Goal: Information Seeking & Learning: Check status

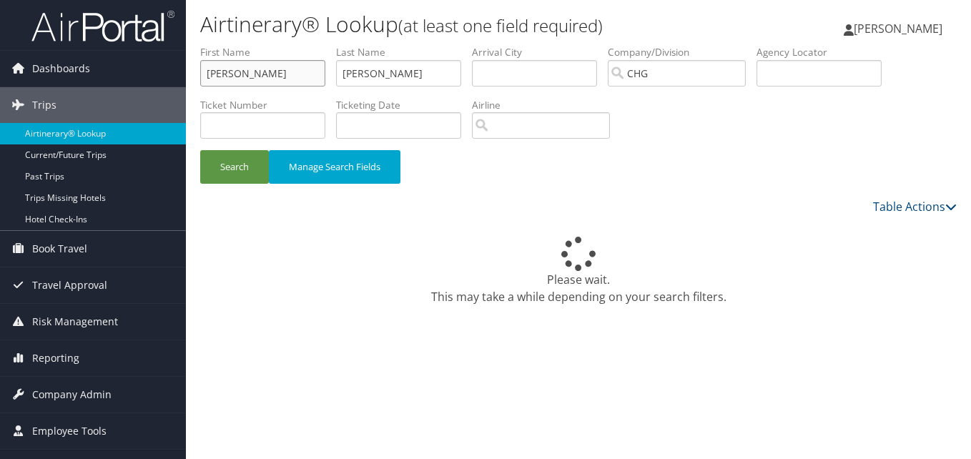
drag, startPoint x: 251, startPoint y: 66, endPoint x: 190, endPoint y: 70, distance: 60.9
click at [200, 70] on form "First Name [PERSON_NAME] Last Name [PERSON_NAME] Departure City Arrival City Co…" at bounding box center [578, 121] width 757 height 153
paste input "[PERSON_NAME]"
drag, startPoint x: 235, startPoint y: 79, endPoint x: 169, endPoint y: 79, distance: 65.8
click at [169, 79] on div "Dashboards AirPortal 360™ (Manager) My Travel Dashboard Trips Airtinerary® Look…" at bounding box center [485, 229] width 971 height 459
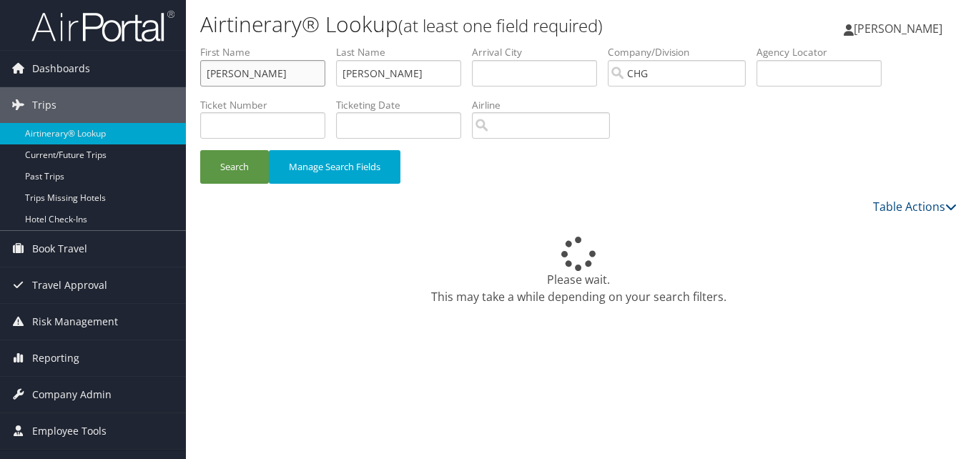
type input "Manisha"
drag, startPoint x: 413, startPoint y: 74, endPoint x: 296, endPoint y: 76, distance: 116.6
click at [296, 45] on ul "First Name Manisha Last Name Smith Departure City Arrival City Company/Division…" at bounding box center [578, 45] width 757 height 0
paste input "Patel,"
type input "Patel"
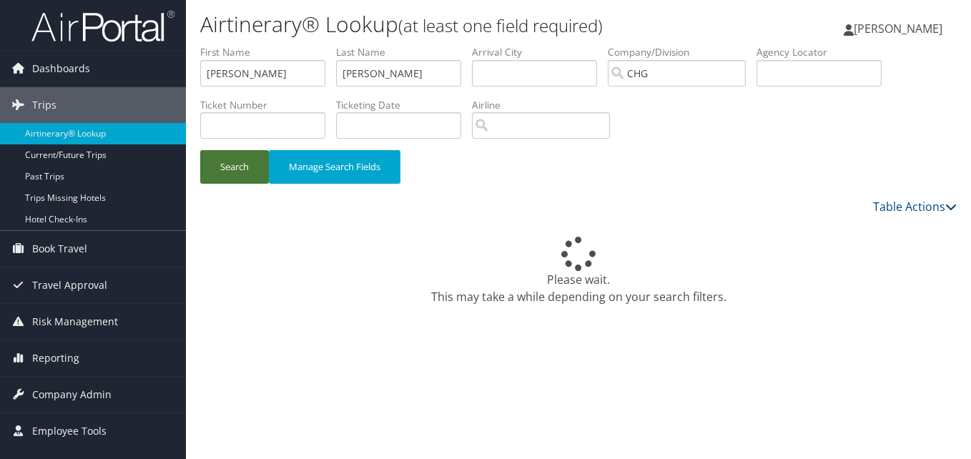
click at [250, 183] on button "Search" at bounding box center [234, 167] width 69 height 34
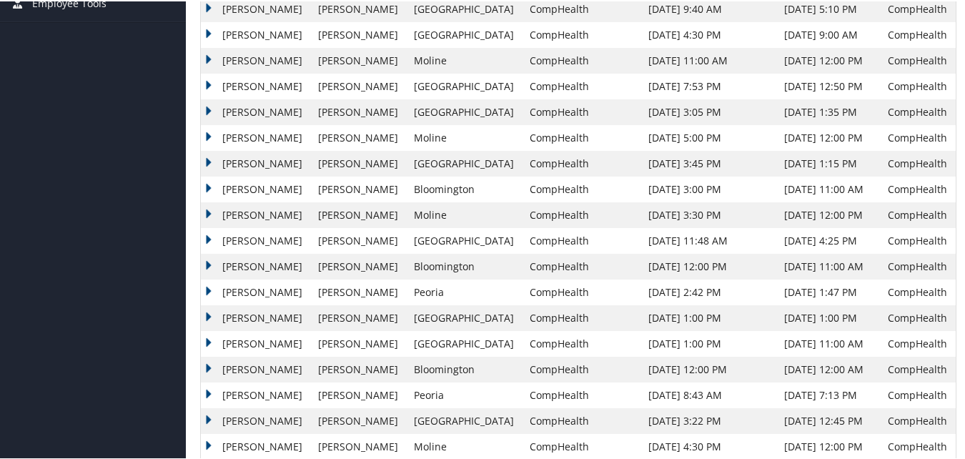
scroll to position [501, 0]
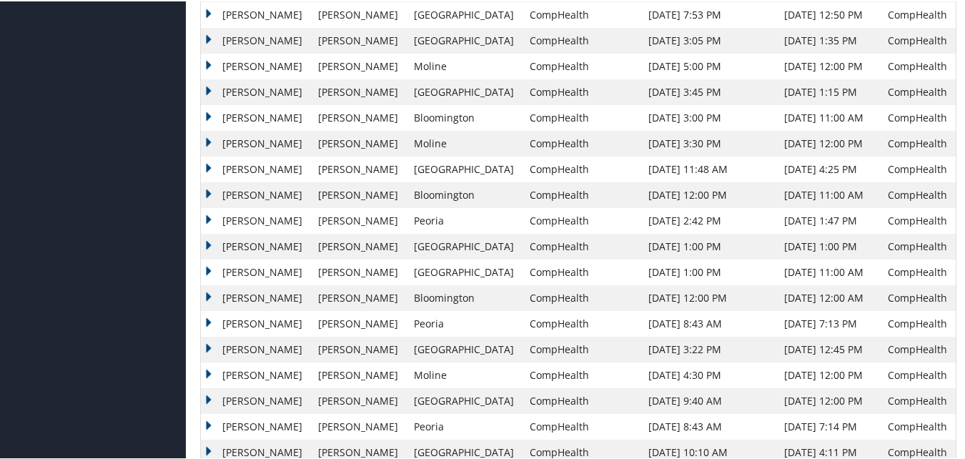
click at [210, 348] on td "Manisha" at bounding box center [256, 348] width 110 height 26
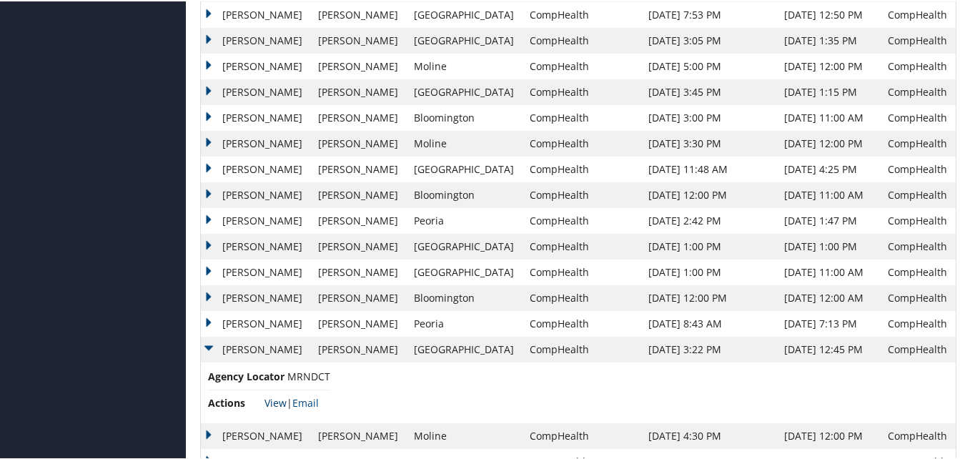
click at [278, 400] on link "View" at bounding box center [276, 402] width 22 height 14
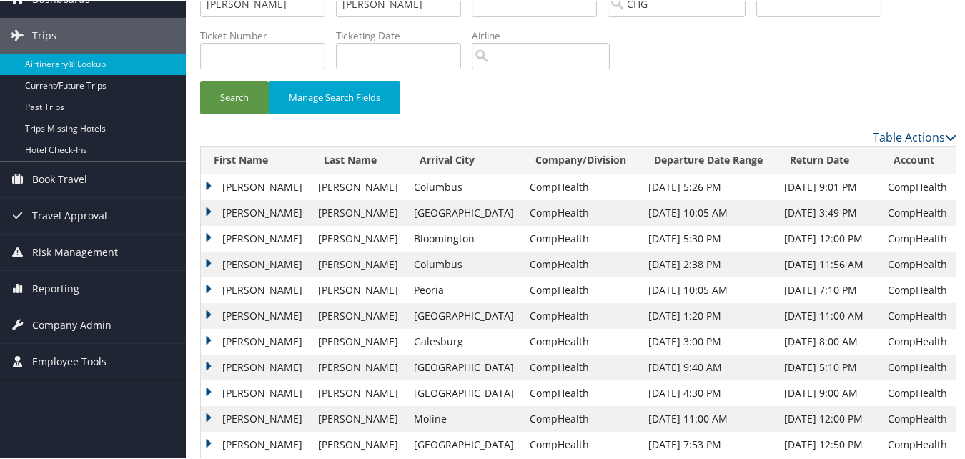
scroll to position [0, 0]
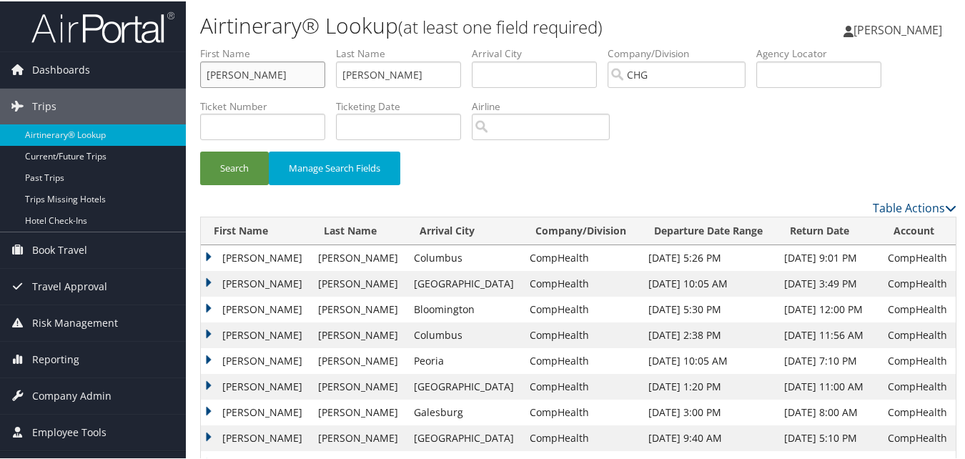
drag, startPoint x: 247, startPoint y: 75, endPoint x: 195, endPoint y: 75, distance: 52.2
click at [200, 75] on form "First Name Manisha Last Name Patel Departure City Arrival City Company/Division…" at bounding box center [578, 121] width 757 height 153
paste input "Brooks, Ann Marie"
drag, startPoint x: 246, startPoint y: 75, endPoint x: 204, endPoint y: 77, distance: 42.2
click at [204, 77] on input "Brooks, Ann Marie" at bounding box center [262, 73] width 125 height 26
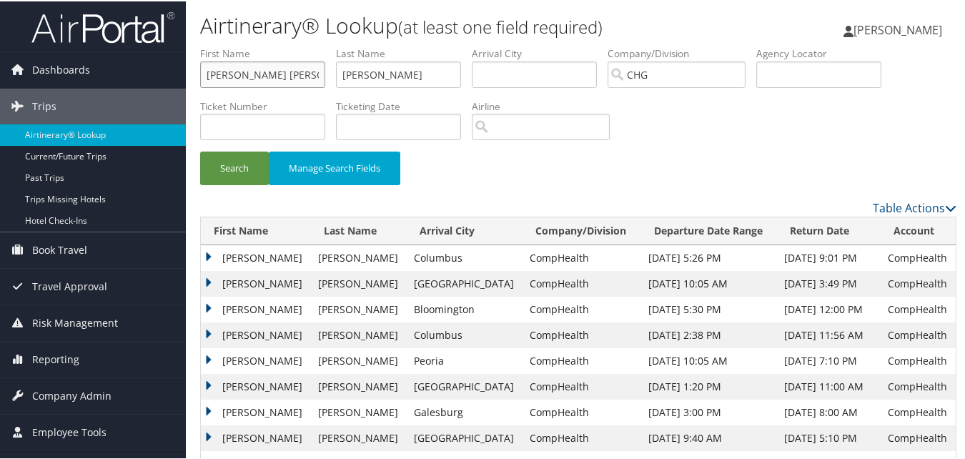
type input "Ann Marie"
drag, startPoint x: 357, startPoint y: 67, endPoint x: 324, endPoint y: 67, distance: 32.9
click at [324, 45] on ul "First Name Ann Marie Last Name Patel Departure City Arrival City Company/Divisi…" at bounding box center [578, 45] width 757 height 0
paste input "Brooks,"
type input "Brooks"
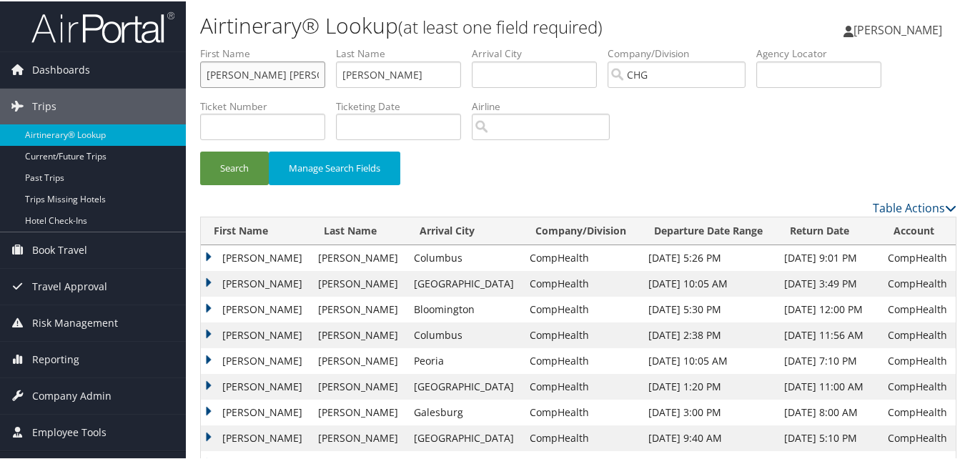
drag, startPoint x: 275, startPoint y: 69, endPoint x: 226, endPoint y: 74, distance: 49.5
click at [226, 74] on input "Ann Marie" at bounding box center [262, 73] width 125 height 26
click at [242, 179] on button "Search" at bounding box center [234, 167] width 69 height 34
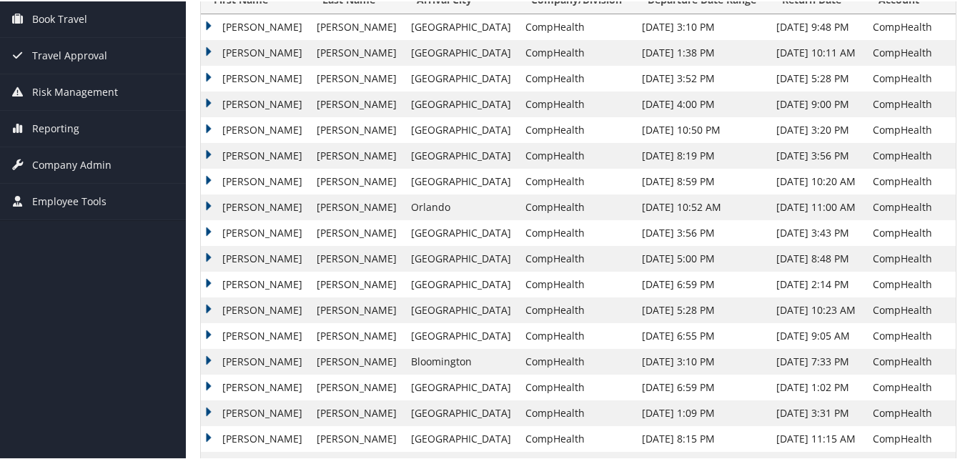
scroll to position [286, 0]
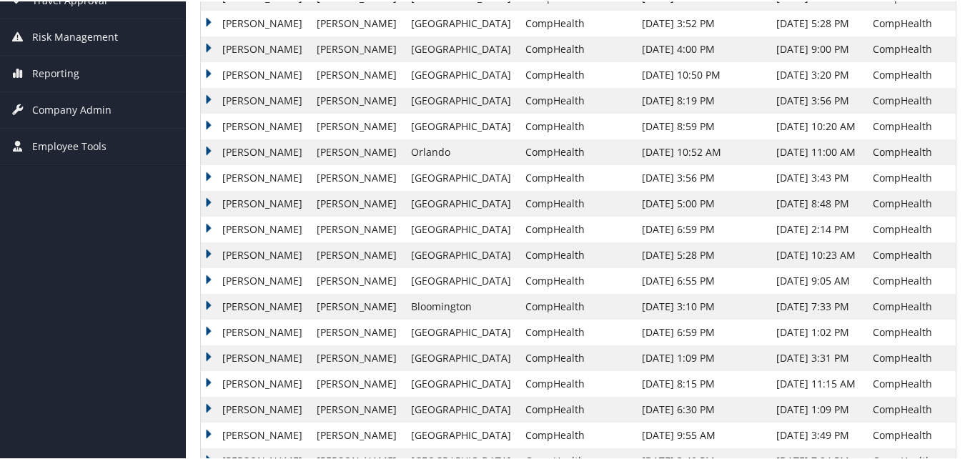
click at [237, 380] on td "Ann" at bounding box center [255, 383] width 109 height 26
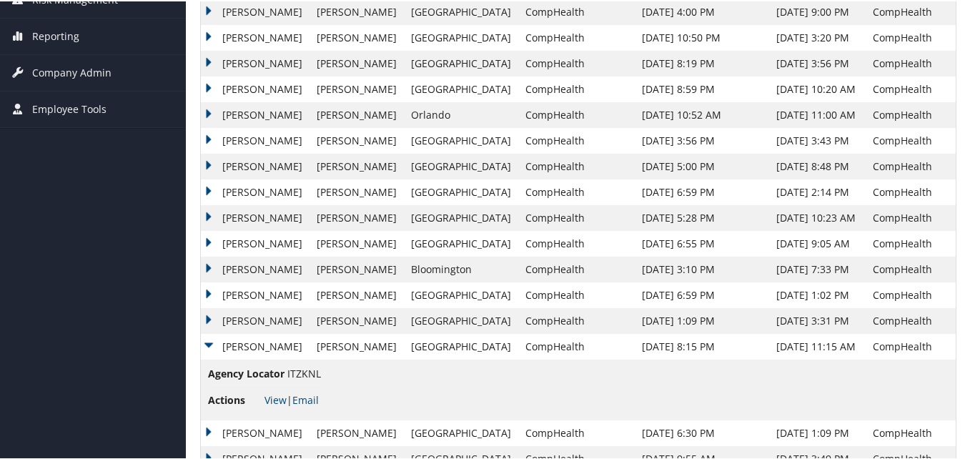
scroll to position [358, 0]
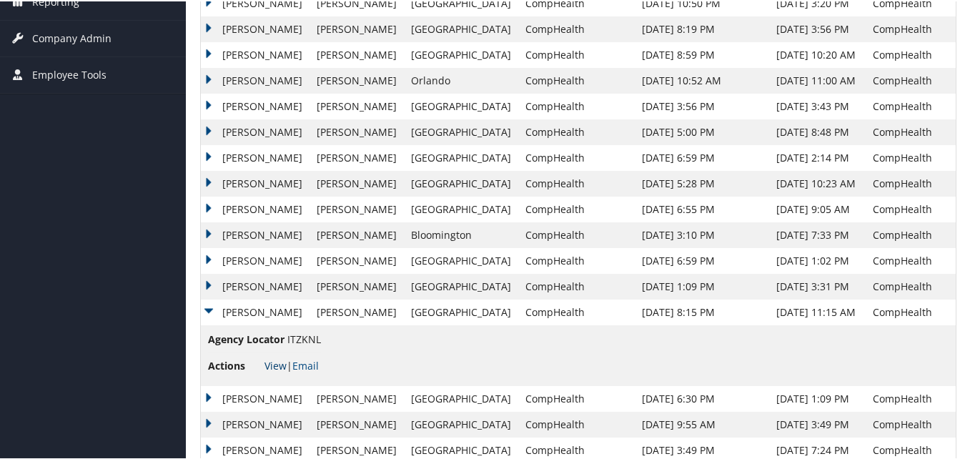
click at [276, 366] on link "View" at bounding box center [276, 365] width 22 height 14
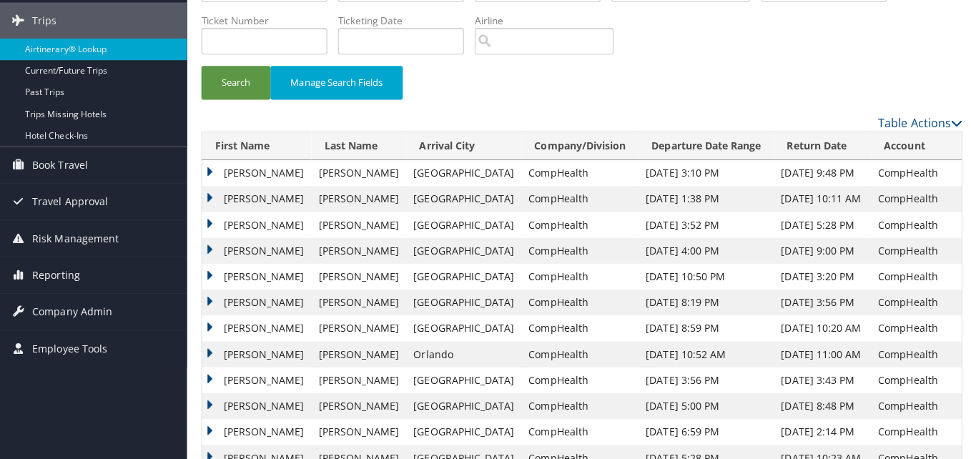
scroll to position [0, 0]
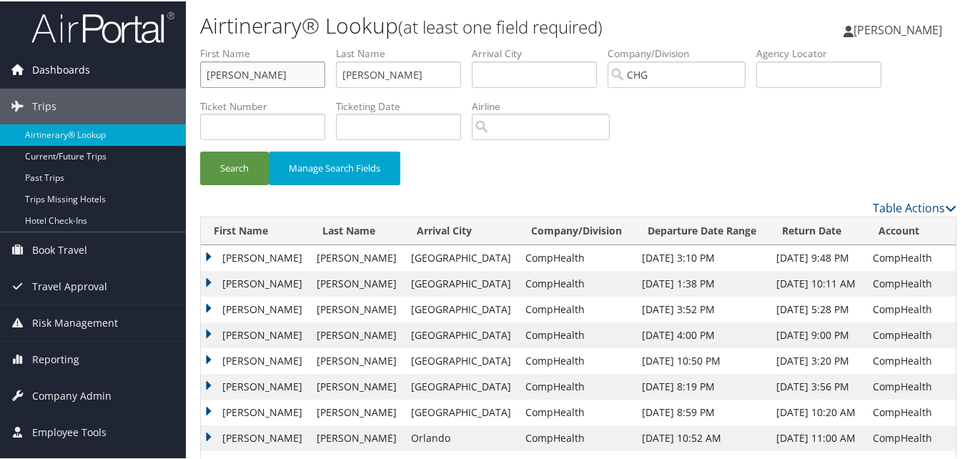
drag, startPoint x: 268, startPoint y: 68, endPoint x: 23, endPoint y: 67, distance: 245.3
paste input "rrey-mbi, Takor"
drag, startPoint x: 236, startPoint y: 71, endPoint x: 165, endPoint y: 67, distance: 70.9
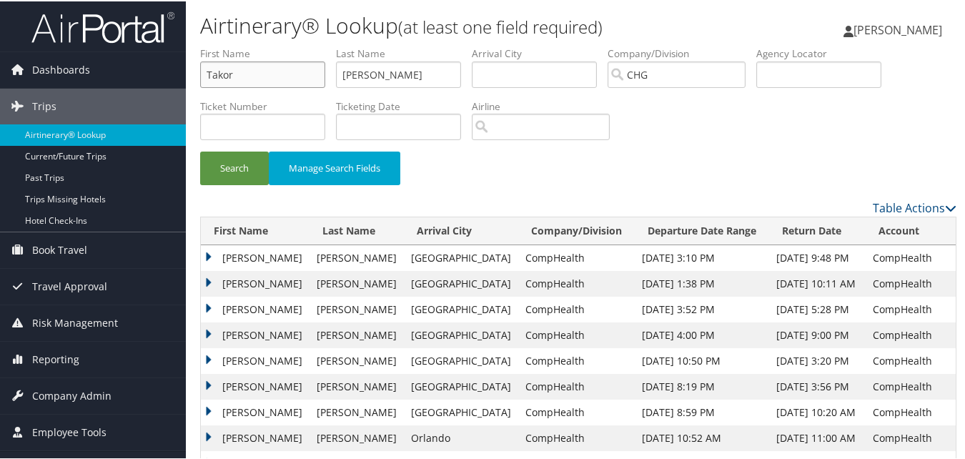
type input "Takor"
drag, startPoint x: 210, startPoint y: 69, endPoint x: 377, endPoint y: 73, distance: 166.7
click at [211, 45] on ul "First Name Takor Last Name Brooks Departure City Arrival City Company/Division …" at bounding box center [578, 45] width 757 height 0
paste input "Arrey-mbi,"
drag, startPoint x: 408, startPoint y: 74, endPoint x: 269, endPoint y: 66, distance: 139.7
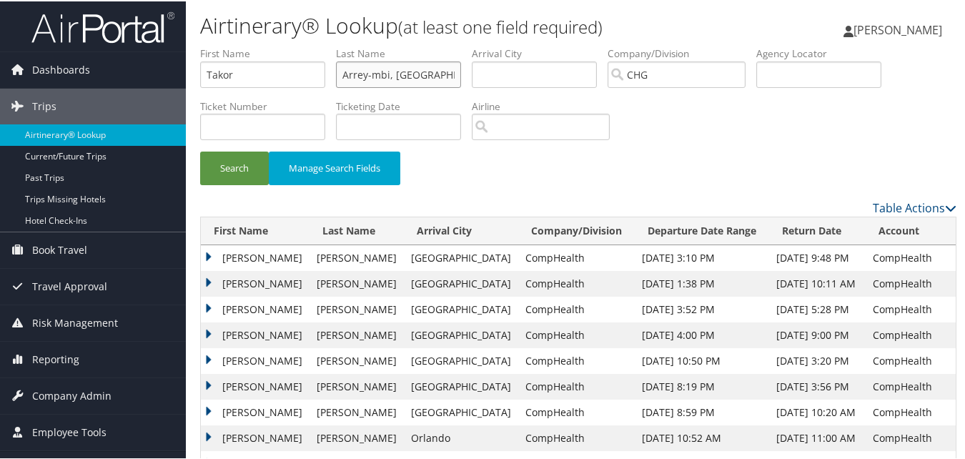
click at [242, 45] on ul "First Name Takor Last Name Arrey-mbi, ks Departure City Arrival City Company/Di…" at bounding box center [578, 45] width 757 height 0
paste input "text"
click at [247, 160] on button "Search" at bounding box center [234, 167] width 69 height 34
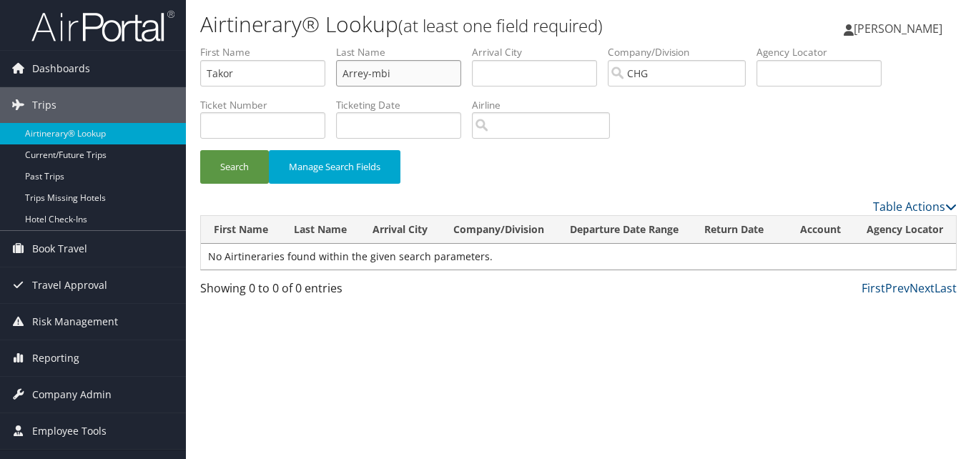
drag, startPoint x: 400, startPoint y: 85, endPoint x: 368, endPoint y: 75, distance: 33.7
click at [368, 75] on input "Arrey-mbi" at bounding box center [398, 73] width 125 height 26
type input "Arrey"
click at [200, 150] on button "Search" at bounding box center [234, 167] width 69 height 34
drag, startPoint x: 292, startPoint y: 73, endPoint x: 149, endPoint y: 66, distance: 143.2
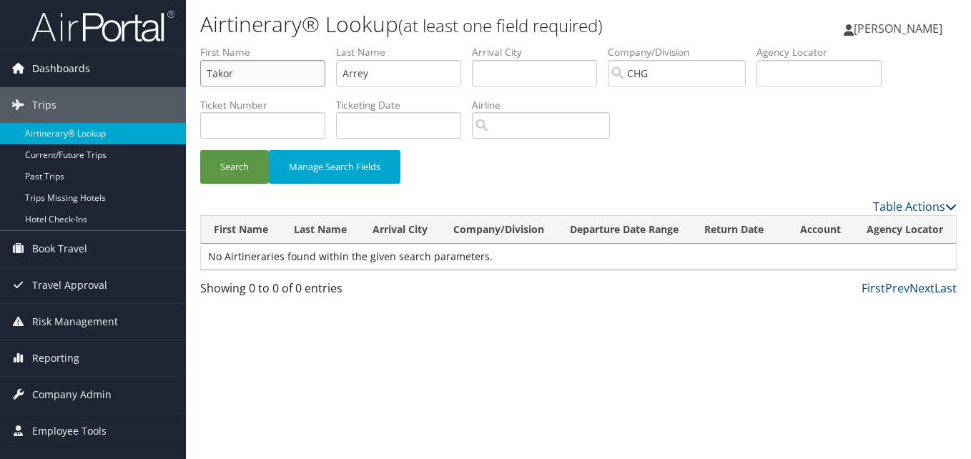
click at [149, 66] on div "Dashboards AirPortal 360™ (Manager) My Travel Dashboard Trips Airtinerary® Look…" at bounding box center [485, 229] width 971 height 459
paste input "Vucovich, Denise Cornejo"
drag, startPoint x: 249, startPoint y: 76, endPoint x: 192, endPoint y: 77, distance: 56.5
click at [200, 77] on form "First Name Vucovich, Denise Cornejo Last Name Arrey Departure City Arrival City…" at bounding box center [578, 121] width 757 height 153
drag, startPoint x: 255, startPoint y: 73, endPoint x: 200, endPoint y: 73, distance: 55.1
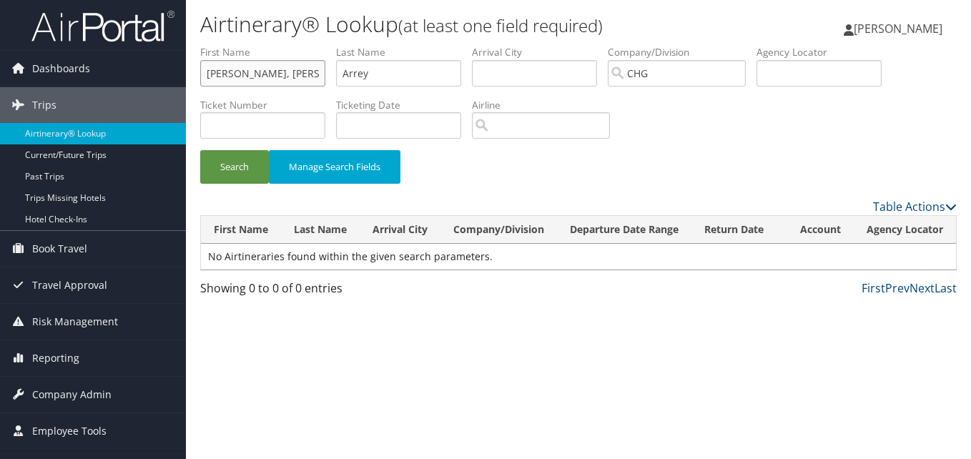
click at [200, 73] on form "First Name Vucovich, Denise Cornejo Last Name Arrey Departure City Arrival City…" at bounding box center [578, 121] width 757 height 153
type input "Denise Cornejo"
drag, startPoint x: 387, startPoint y: 67, endPoint x: 307, endPoint y: 74, distance: 80.5
click at [307, 45] on ul "First Name Denise Cornejo Last Name Arrey Departure City Arrival City Company/D…" at bounding box center [578, 45] width 757 height 0
paste input "Vucovich,"
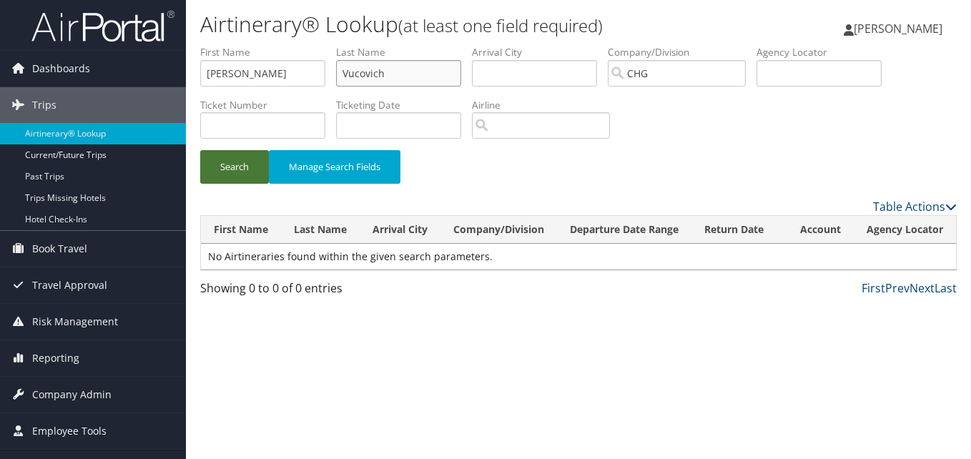
type input "Vucovich"
click at [242, 158] on button "Search" at bounding box center [234, 167] width 69 height 34
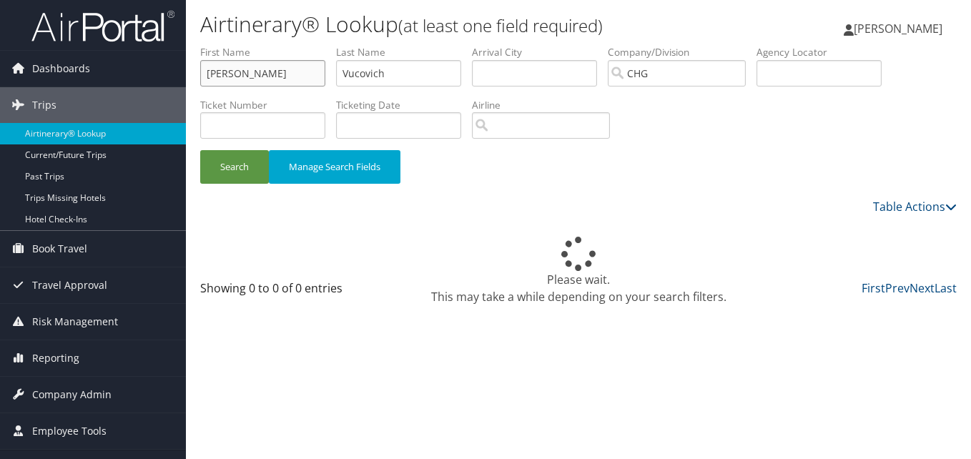
drag, startPoint x: 288, startPoint y: 72, endPoint x: 239, endPoint y: 72, distance: 49.3
click at [239, 72] on input "Denise Cornejo" at bounding box center [262, 73] width 125 height 26
type input "Denise"
click at [229, 162] on button "Search" at bounding box center [234, 167] width 69 height 34
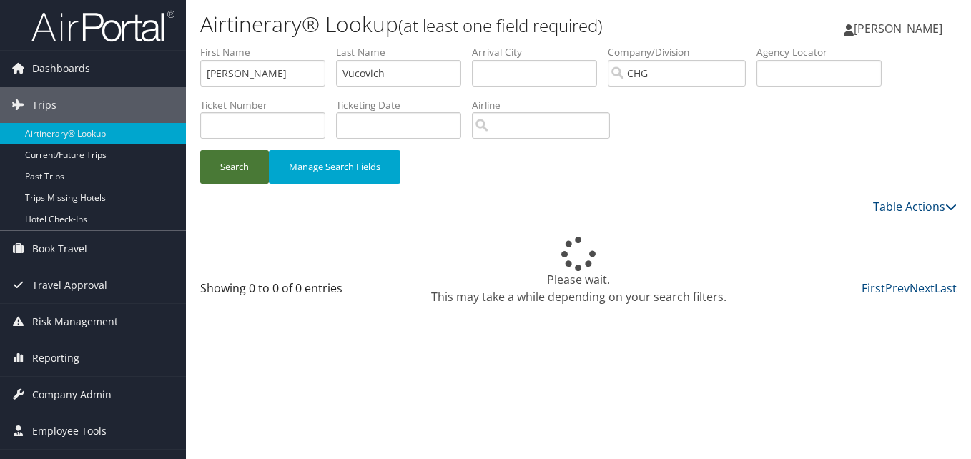
click at [229, 162] on button "Search" at bounding box center [234, 167] width 69 height 34
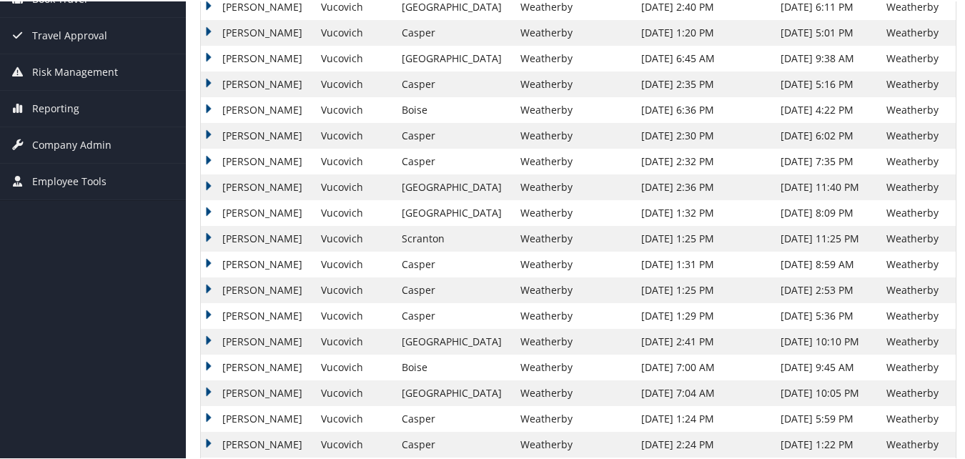
scroll to position [286, 0]
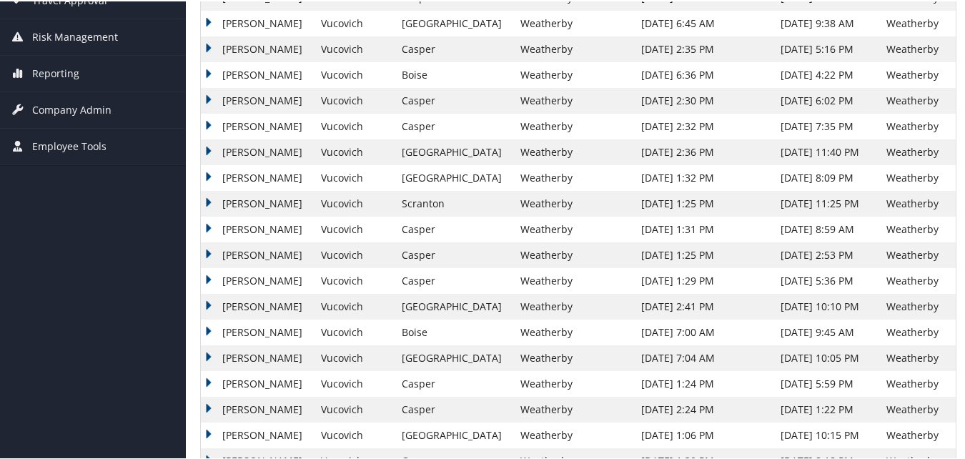
click at [240, 252] on td "Denise" at bounding box center [257, 254] width 113 height 26
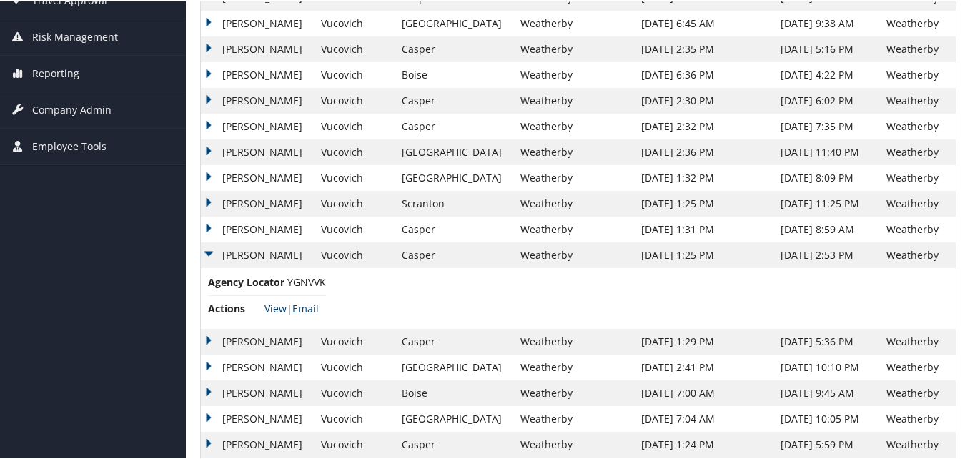
click at [271, 303] on link "View" at bounding box center [276, 307] width 22 height 14
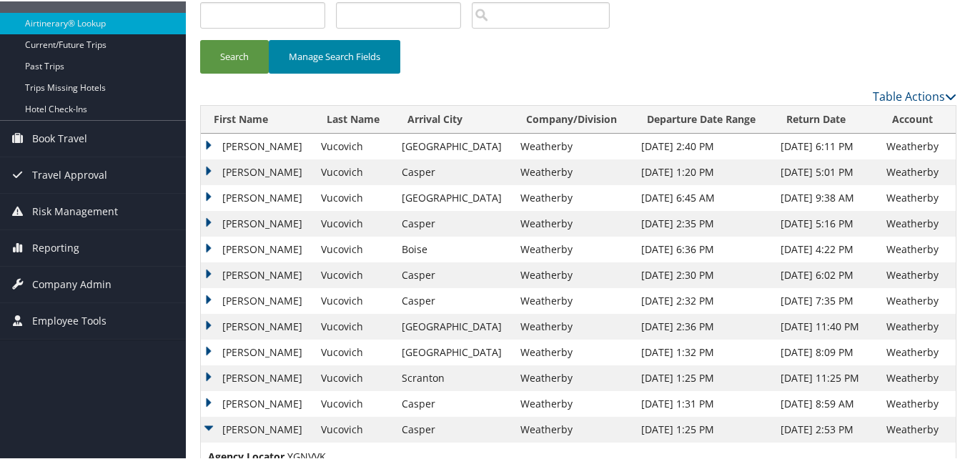
scroll to position [0, 0]
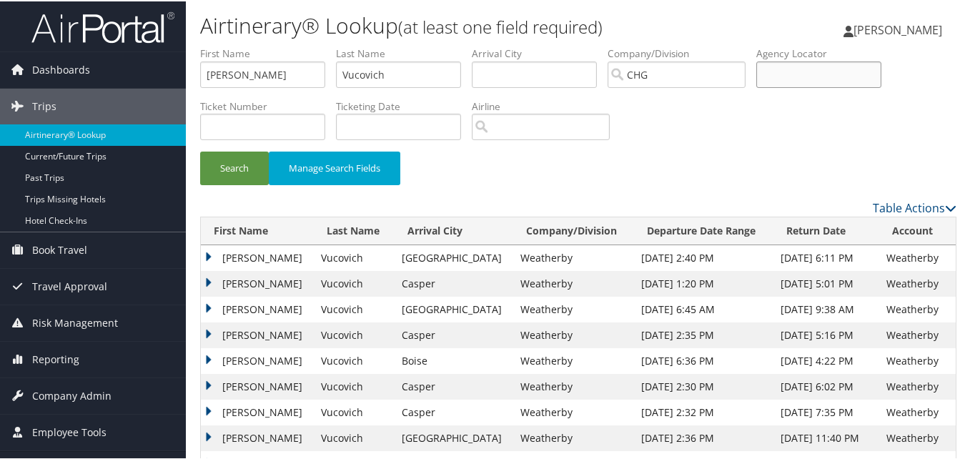
click at [790, 79] on input "text" at bounding box center [819, 73] width 125 height 26
paste input "DSGEQO"
click at [797, 72] on input "DSGEQO" at bounding box center [819, 73] width 125 height 26
type input "DSGEQO"
drag, startPoint x: 398, startPoint y: 75, endPoint x: 186, endPoint y: 69, distance: 211.7
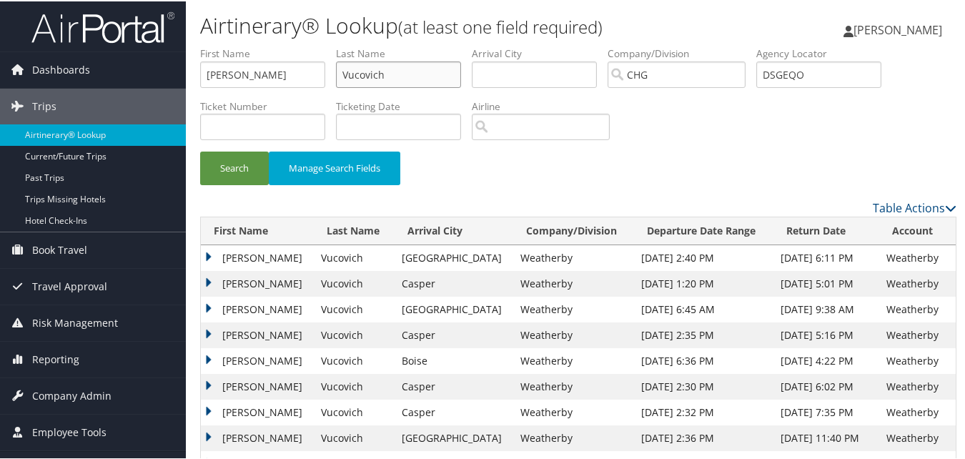
drag, startPoint x: 244, startPoint y: 69, endPoint x: 196, endPoint y: 74, distance: 48.3
click at [200, 74] on form "First Name Last Name Departure City Arrival City Company/Division CHG Airport/C…" at bounding box center [578, 121] width 757 height 153
click at [252, 161] on button "Search" at bounding box center [234, 167] width 69 height 34
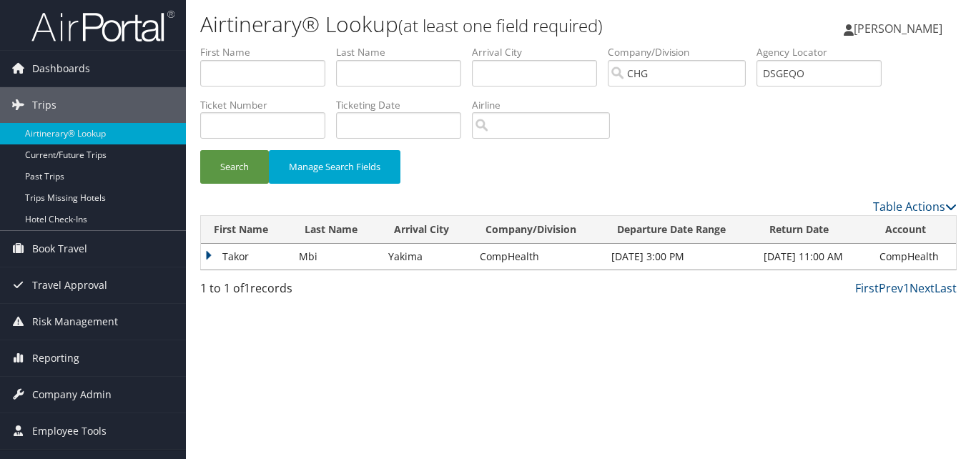
click at [240, 265] on td "Takor" at bounding box center [246, 257] width 91 height 26
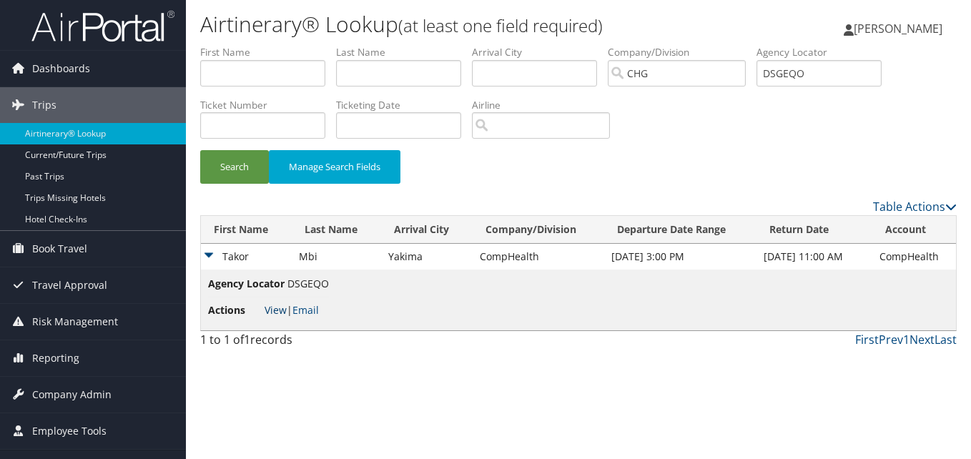
click at [272, 310] on link "View" at bounding box center [276, 310] width 22 height 14
click at [266, 73] on input "text" at bounding box center [262, 73] width 125 height 26
paste input "Wu, Jimmy"
drag, startPoint x: 227, startPoint y: 73, endPoint x: 165, endPoint y: 79, distance: 61.8
click at [165, 79] on div "Dashboards AirPortal 360™ (Manager) My Travel Dashboard Trips Airtinerary® Look…" at bounding box center [485, 229] width 971 height 459
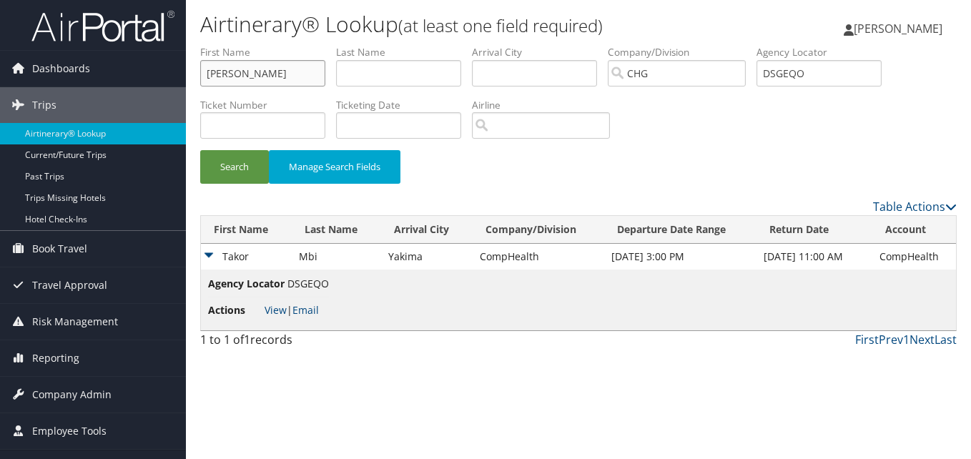
type input "Jimmy"
click at [369, 81] on input "text" at bounding box center [398, 73] width 125 height 26
paste input "Wu,"
type input "Wu"
click at [227, 164] on button "Search" at bounding box center [234, 167] width 69 height 34
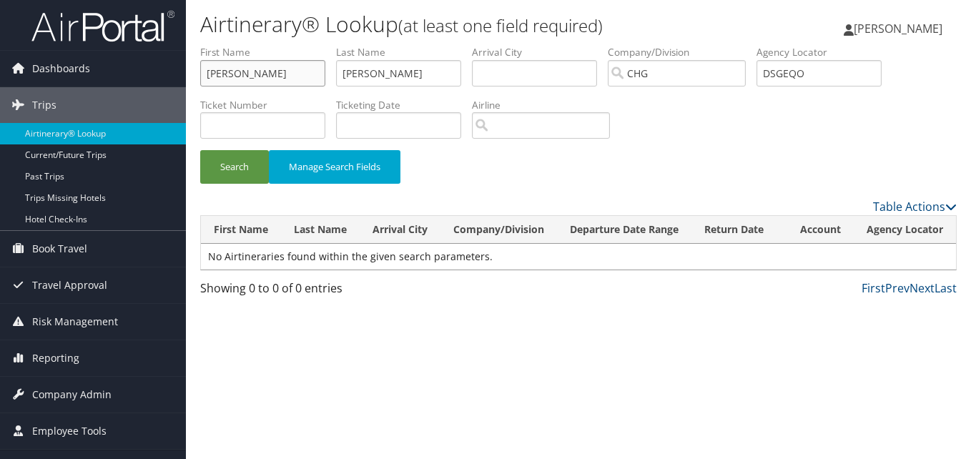
click at [255, 67] on input "Jimmy" at bounding box center [262, 73] width 125 height 26
click at [388, 68] on input "Wu" at bounding box center [398, 73] width 125 height 26
click at [348, 75] on input "Wu" at bounding box center [398, 73] width 125 height 26
click at [205, 71] on input "Jimmy" at bounding box center [262, 73] width 125 height 26
click at [200, 150] on button "Search" at bounding box center [234, 167] width 69 height 34
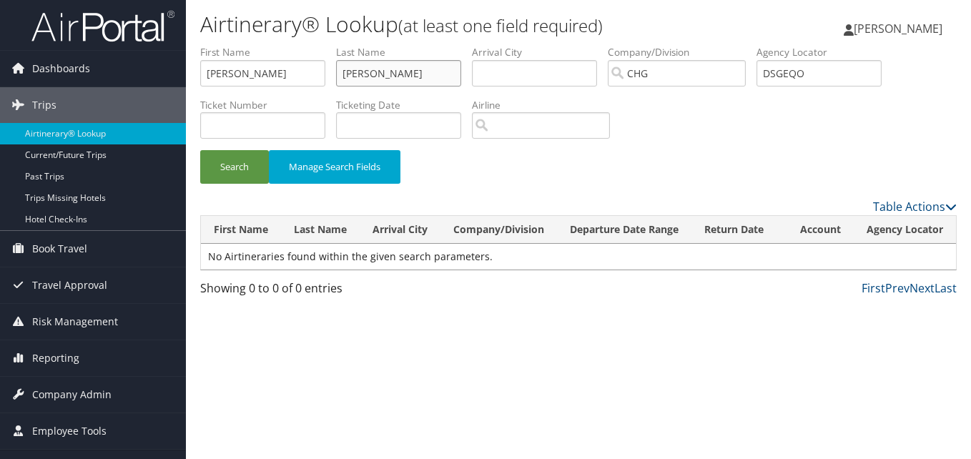
drag, startPoint x: 386, startPoint y: 82, endPoint x: 309, endPoint y: 82, distance: 77.2
click at [309, 45] on ul "First Name Jimmy Last Name Wu Departure City Arrival City Company/Division CHG …" at bounding box center [578, 45] width 757 height 0
drag, startPoint x: 292, startPoint y: 84, endPoint x: 61, endPoint y: 82, distance: 231.0
click at [61, 82] on div "Dashboards AirPortal 360™ (Manager) My Travel Dashboard Trips Airtinerary® Look…" at bounding box center [485, 229] width 971 height 459
drag, startPoint x: 835, startPoint y: 64, endPoint x: 681, endPoint y: 64, distance: 153.7
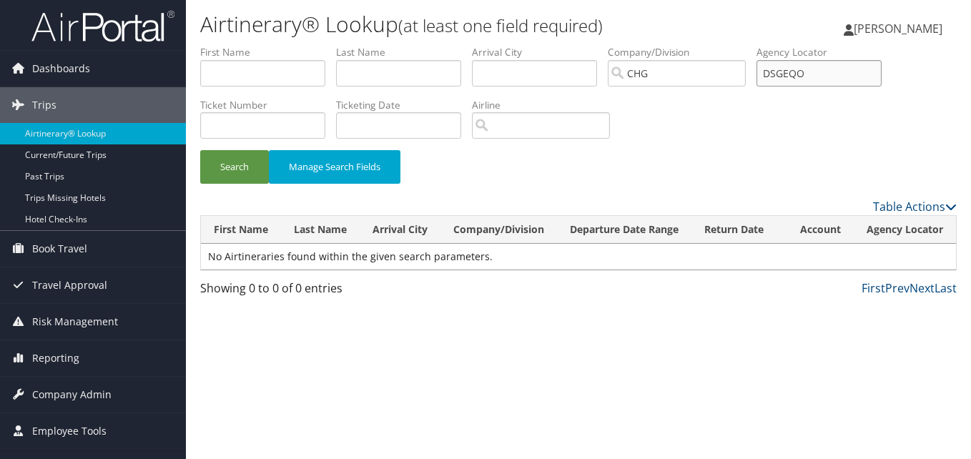
click at [609, 45] on ul "First Name Last Name Departure City Arrival City Company/Division CHG Airport/C…" at bounding box center [578, 45] width 757 height 0
paste input "STGNWA"
click at [796, 79] on input "STGNWA" at bounding box center [819, 73] width 125 height 26
type input "STGNWA"
click at [267, 162] on button "Search" at bounding box center [234, 167] width 69 height 34
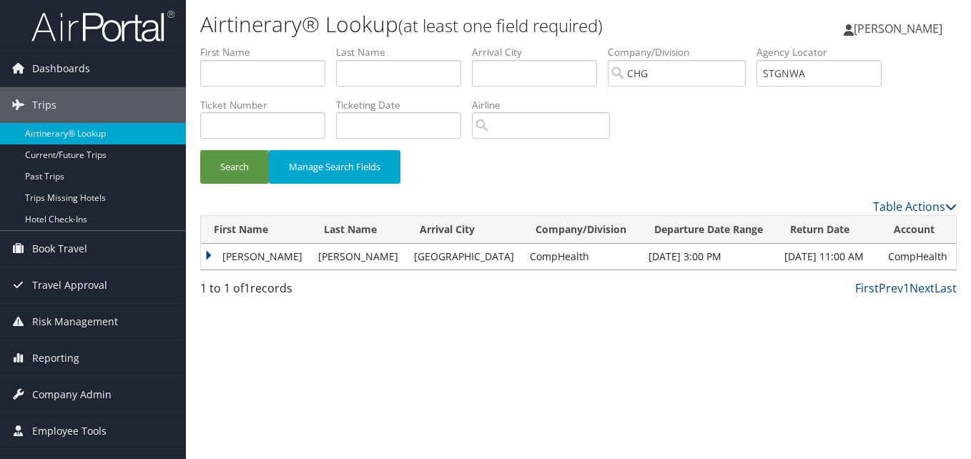
click at [246, 258] on td "Jimmy" at bounding box center [256, 257] width 110 height 26
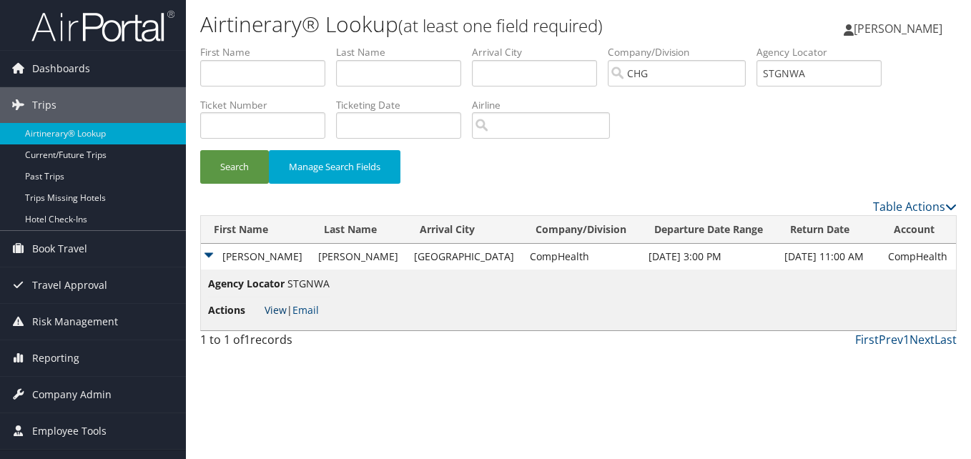
click at [276, 311] on link "View" at bounding box center [276, 310] width 22 height 14
drag, startPoint x: 268, startPoint y: 74, endPoint x: 195, endPoint y: 74, distance: 73.7
click at [200, 74] on form "First Name Last Name Departure City Arrival City Company/Division CHG Airport/C…" at bounding box center [578, 121] width 757 height 153
paste input "Mccormack, Carter"
drag, startPoint x: 266, startPoint y: 74, endPoint x: 193, endPoint y: 74, distance: 72.9
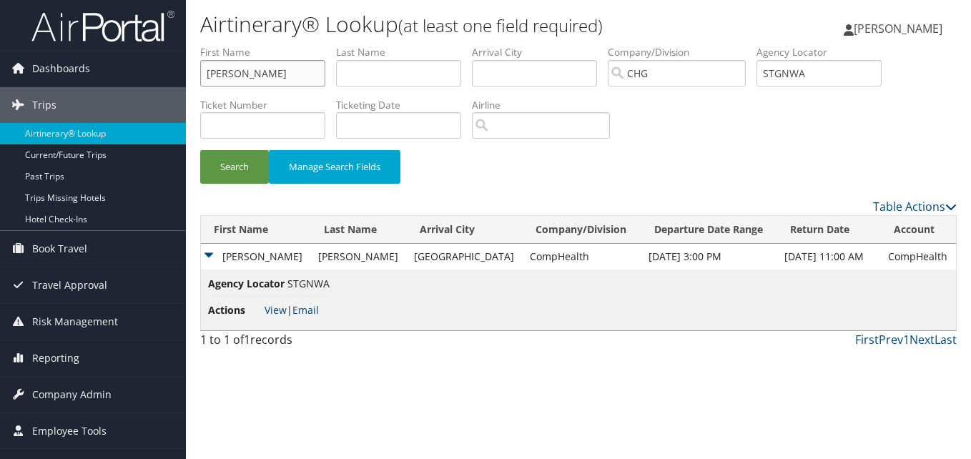
click at [200, 74] on form "First Name Mccormack, Carter Last Name Departure City Arrival City Company/Divi…" at bounding box center [578, 121] width 757 height 153
type input "Carter"
click at [428, 74] on input "text" at bounding box center [398, 73] width 125 height 26
paste input "Mccormack,"
type input "Mccormack"
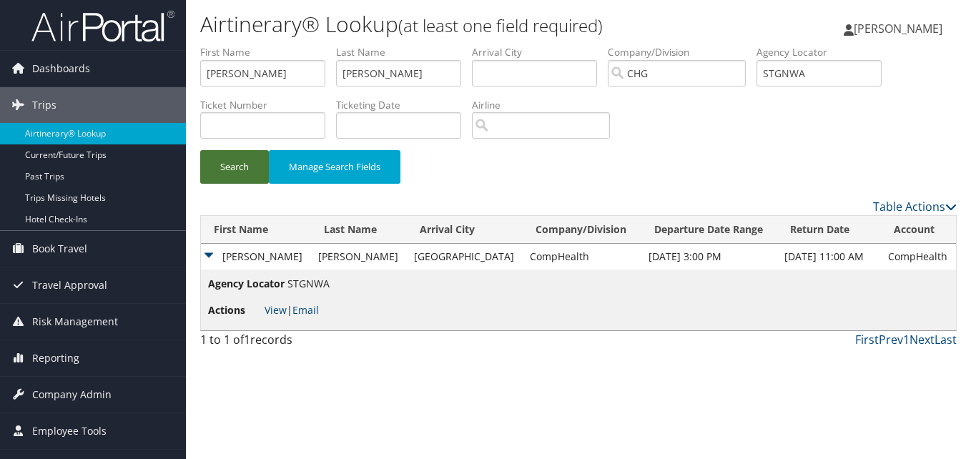
click at [252, 164] on button "Search" at bounding box center [234, 167] width 69 height 34
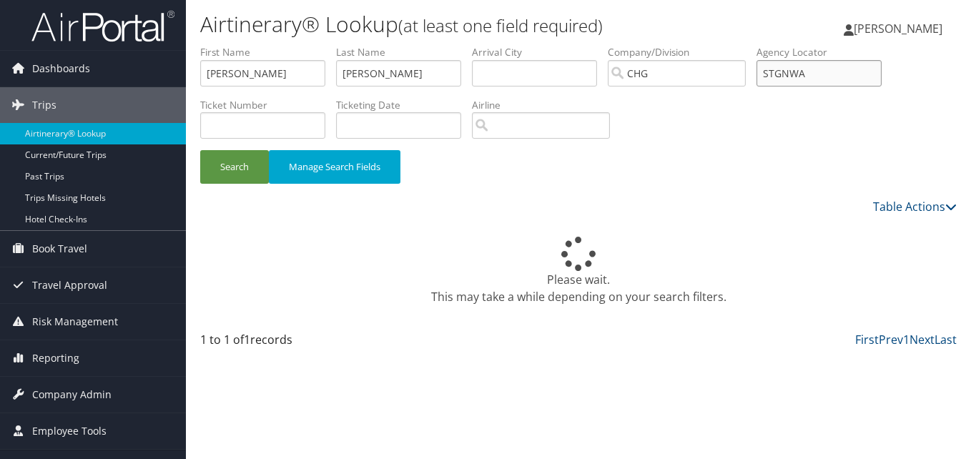
drag, startPoint x: 832, startPoint y: 72, endPoint x: 666, endPoint y: 74, distance: 165.9
click at [666, 45] on ul "First Name Carter Last Name Mccormack Departure City Arrival City Company/Divis…" at bounding box center [578, 45] width 757 height 0
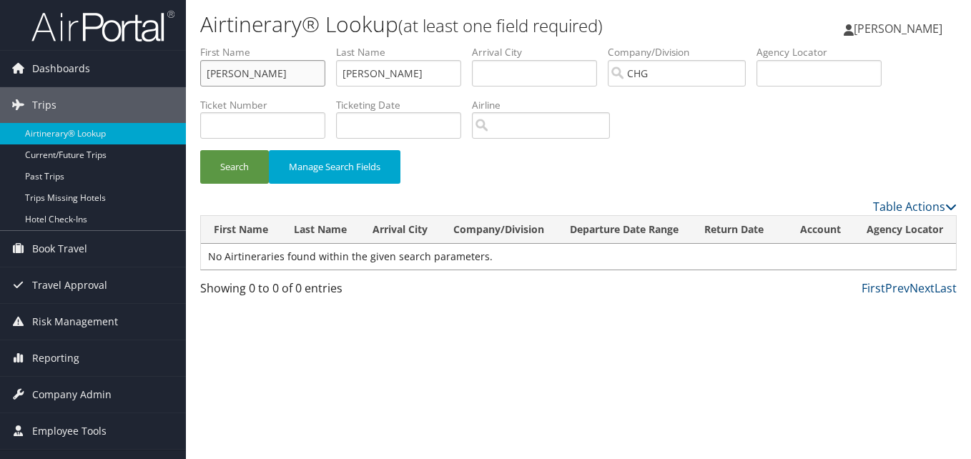
click at [212, 73] on input "Carter" at bounding box center [262, 73] width 125 height 26
click at [209, 74] on input "Carter" at bounding box center [262, 73] width 125 height 26
click at [350, 75] on input "Mccormack" at bounding box center [398, 73] width 125 height 26
click at [346, 75] on input "Mccormack" at bounding box center [398, 73] width 125 height 26
drag, startPoint x: 413, startPoint y: 79, endPoint x: 240, endPoint y: 78, distance: 173.1
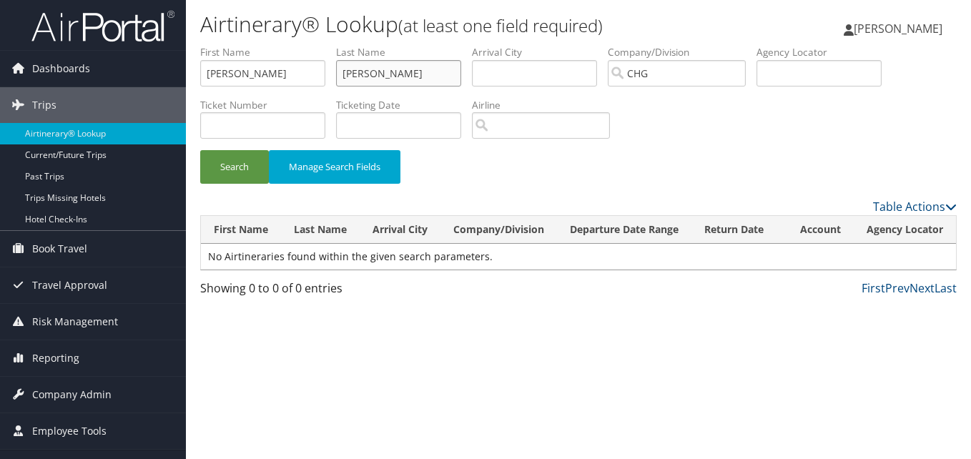
click at [240, 45] on ul "First Name Carter Last Name Mccormack Departure City Arrival City Company/Divis…" at bounding box center [578, 45] width 757 height 0
click at [107, 48] on div "Dashboards AirPortal 360™ (Manager) My Travel Dashboard Trips Airtinerary® Look…" at bounding box center [485, 229] width 971 height 459
click at [840, 68] on input "text" at bounding box center [819, 73] width 125 height 26
paste input "OYMKRT"
click at [265, 170] on button "Search" at bounding box center [234, 167] width 69 height 34
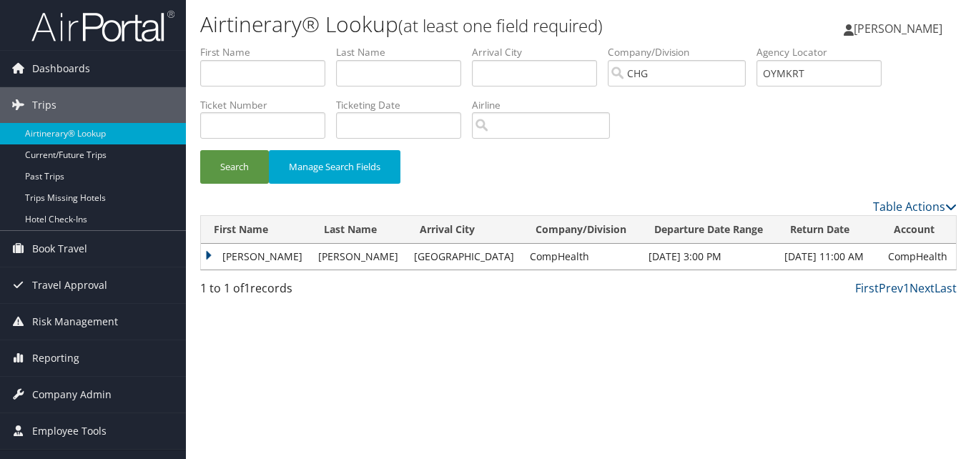
click at [222, 257] on td "Carter" at bounding box center [256, 257] width 110 height 26
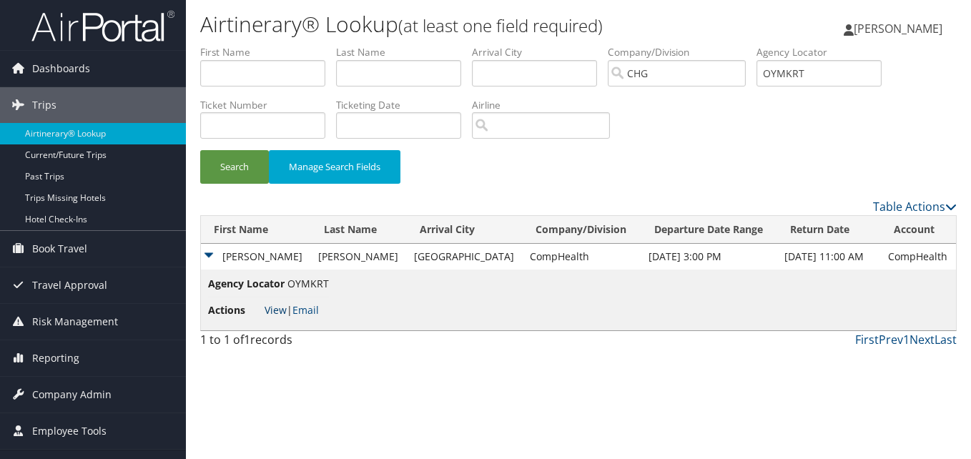
click at [274, 312] on link "View" at bounding box center [276, 310] width 22 height 14
drag, startPoint x: 820, startPoint y: 73, endPoint x: 730, endPoint y: 74, distance: 89.4
click at [729, 45] on ul "First Name Last Name Departure City Arrival City Company/Division CHG Airport/C…" at bounding box center [578, 45] width 757 height 0
paste input "JAAHTV"
click at [794, 82] on input "JAAHTV" at bounding box center [819, 73] width 125 height 26
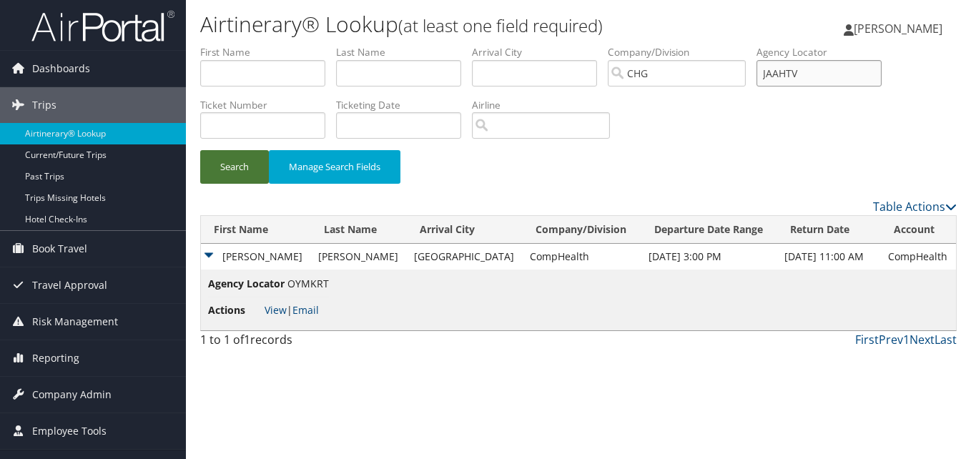
type input "JAAHTV"
click at [236, 159] on button "Search" at bounding box center [234, 167] width 69 height 34
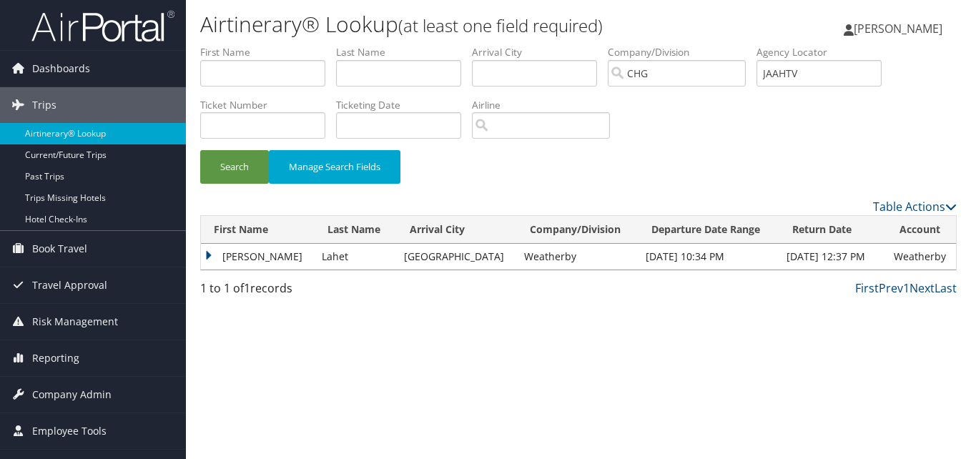
click at [243, 253] on td "Bradley" at bounding box center [258, 257] width 114 height 26
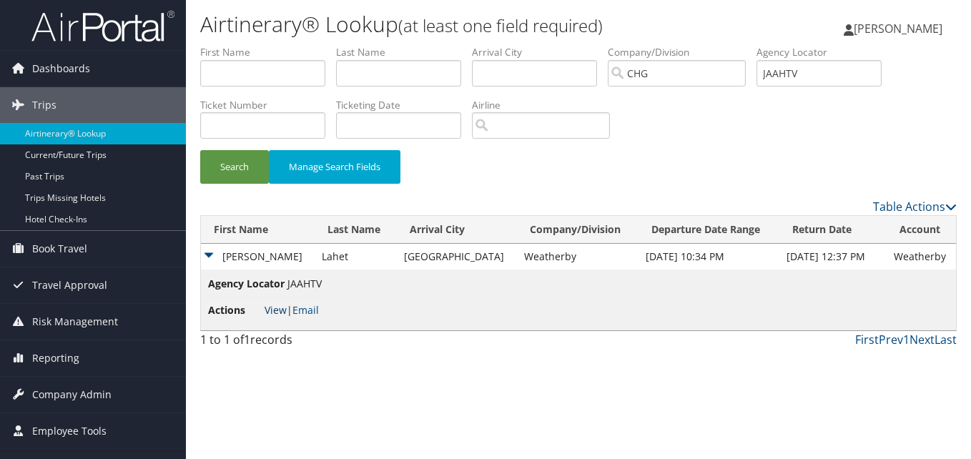
click at [283, 312] on link "View" at bounding box center [276, 310] width 22 height 14
drag, startPoint x: 297, startPoint y: 68, endPoint x: 285, endPoint y: 70, distance: 13.0
click at [285, 70] on input "text" at bounding box center [262, 73] width 125 height 26
paste input "Lang, John"
drag, startPoint x: 235, startPoint y: 77, endPoint x: 52, endPoint y: 85, distance: 182.6
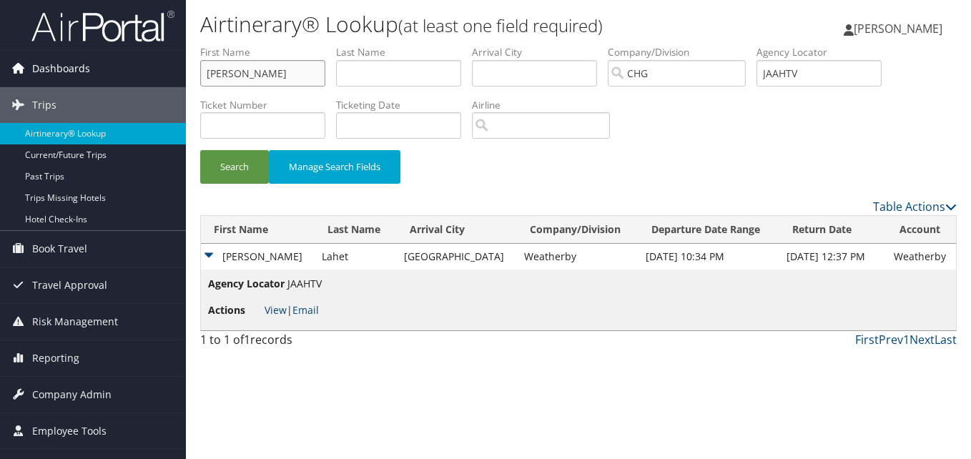
click at [52, 85] on div "Dashboards AirPortal 360™ (Manager) My Travel Dashboard Trips Airtinerary® Look…" at bounding box center [485, 229] width 971 height 459
type input "John"
click at [370, 72] on input "text" at bounding box center [398, 73] width 125 height 26
paste input "Lang,"
type input "Lang"
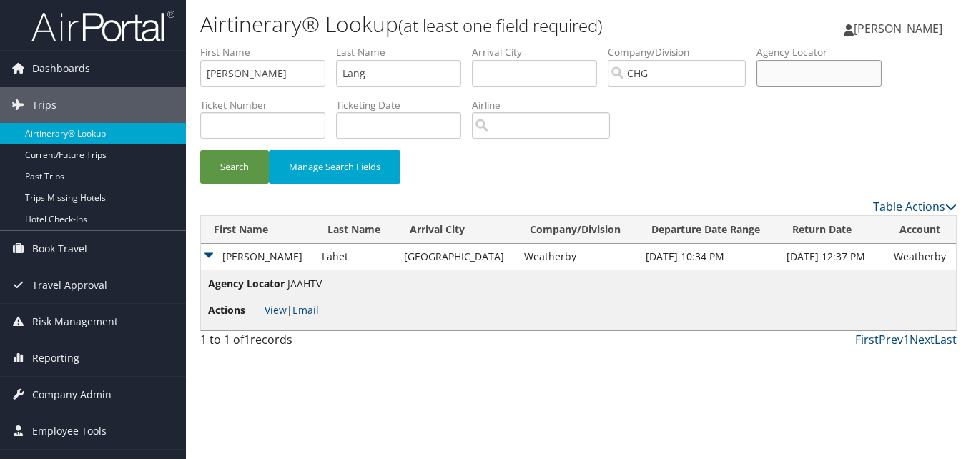
drag, startPoint x: 862, startPoint y: 79, endPoint x: 531, endPoint y: 63, distance: 330.8
click at [531, 45] on ul "First Name John Last Name Lang Departure City Arrival City Company/Division CHG…" at bounding box center [578, 45] width 757 height 0
click at [262, 179] on button "Search" at bounding box center [234, 167] width 69 height 34
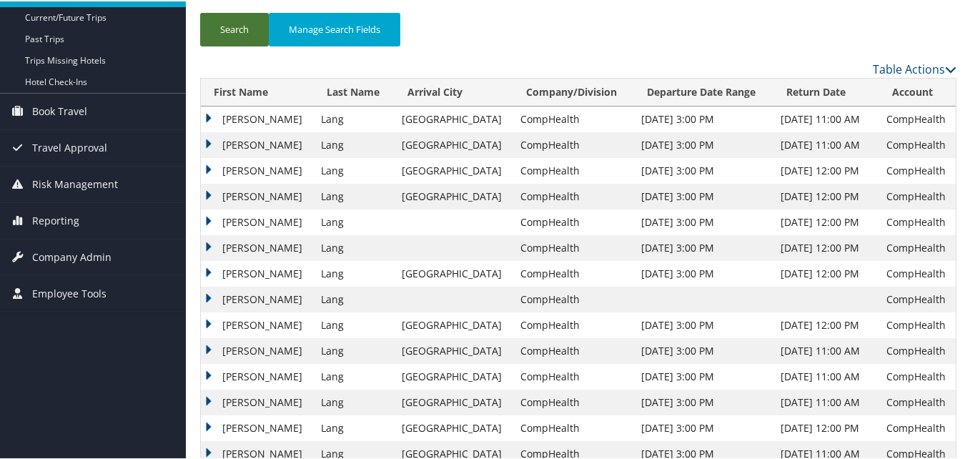
scroll to position [215, 0]
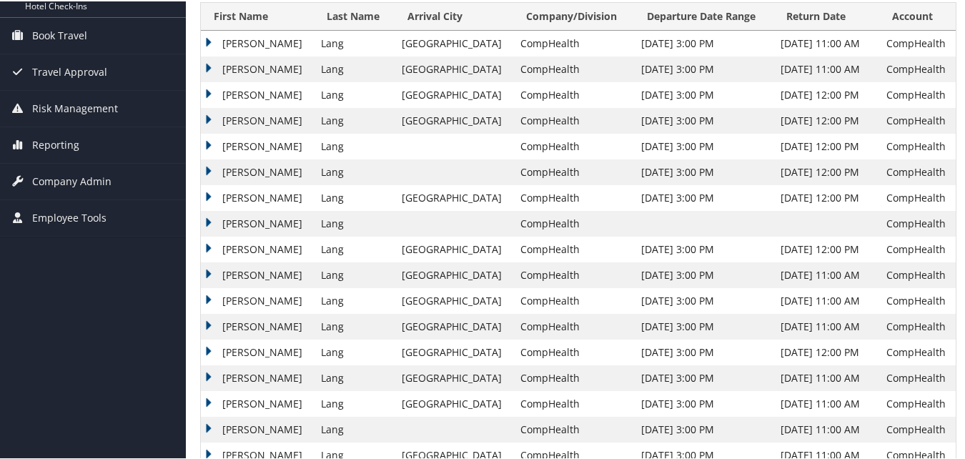
click at [206, 270] on td "John" at bounding box center [257, 274] width 113 height 26
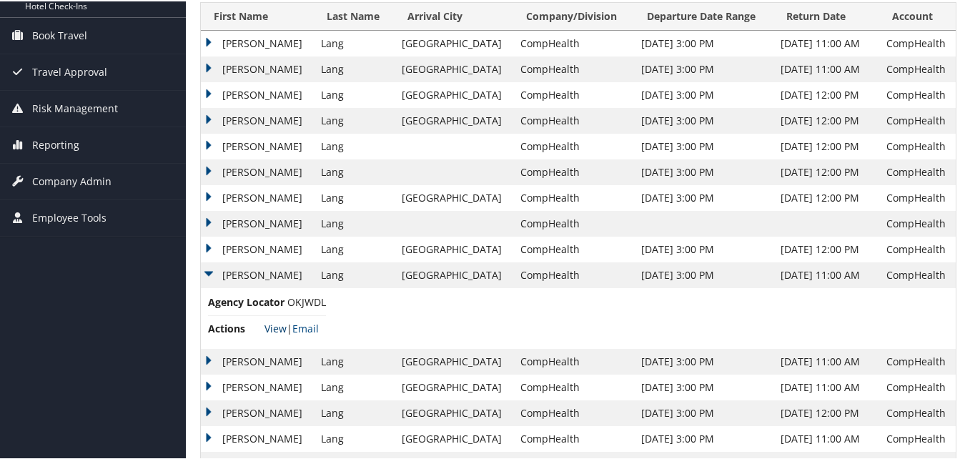
click at [269, 328] on link "View" at bounding box center [276, 327] width 22 height 14
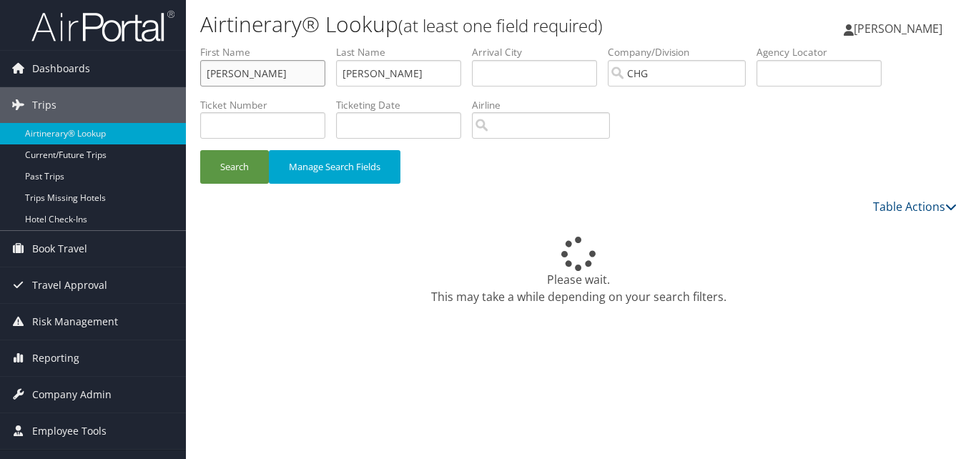
drag, startPoint x: 250, startPoint y: 75, endPoint x: 187, endPoint y: 60, distance: 65.4
click at [187, 60] on div "Airtinerary® Lookup (at least one field required) Luke Perry Luke Perry My Sett…" at bounding box center [578, 229] width 785 height 459
paste input "Kornfield, Robert"
click at [257, 72] on input "Kornfield, Robert" at bounding box center [262, 73] width 125 height 26
drag, startPoint x: 257, startPoint y: 73, endPoint x: 200, endPoint y: 79, distance: 57.5
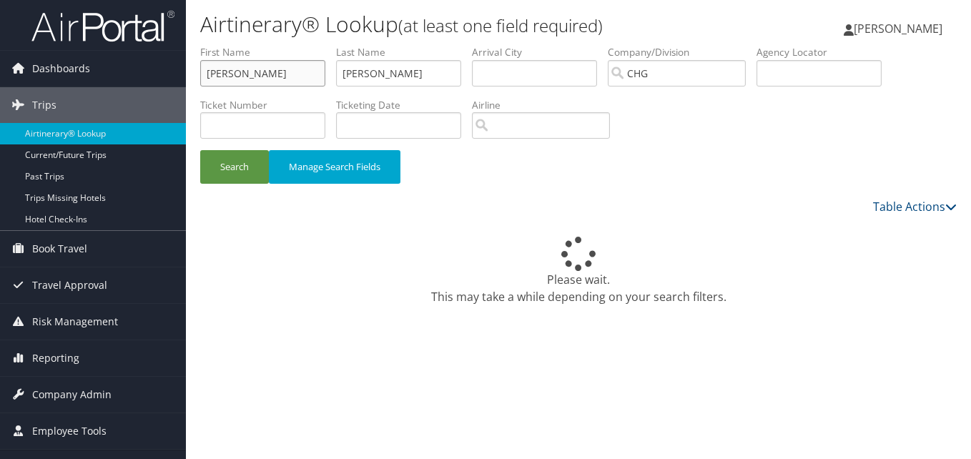
click at [200, 79] on form "First Name Kornfield, Robert Last Name Patel Departure City Arrival City Compan…" at bounding box center [578, 121] width 757 height 153
type input "Robert"
drag, startPoint x: 418, startPoint y: 70, endPoint x: 311, endPoint y: 71, distance: 107.3
click at [311, 45] on ul "First Name Robert Last Name Patel Departure City Arrival City Company/Division …" at bounding box center [578, 45] width 757 height 0
paste input "Kornfield,"
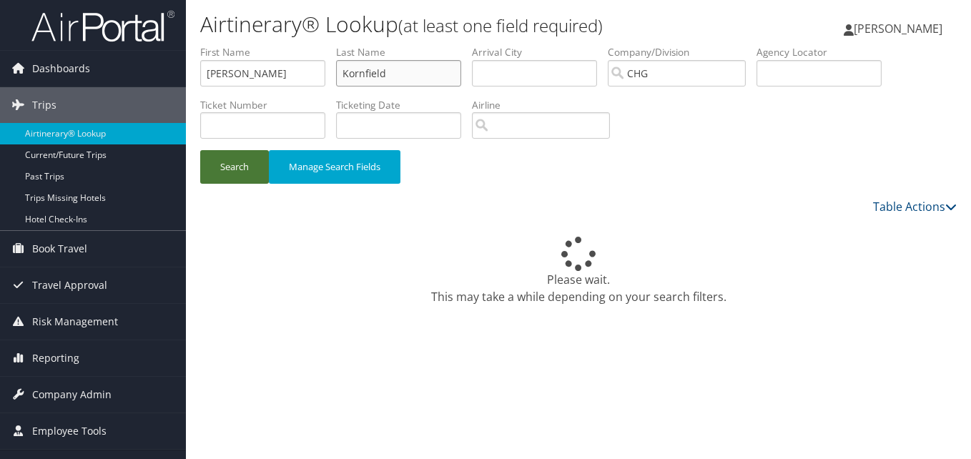
type input "Kornfield"
click at [247, 167] on button "Search" at bounding box center [234, 167] width 69 height 34
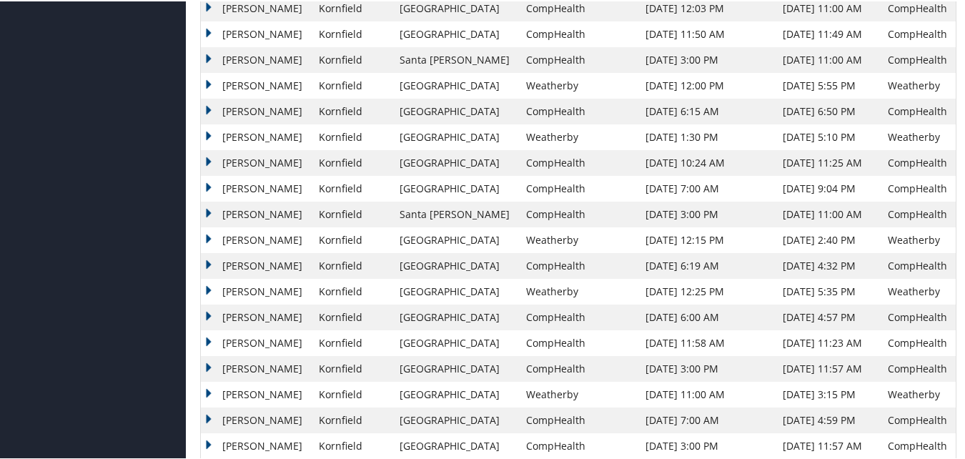
scroll to position [714, 0]
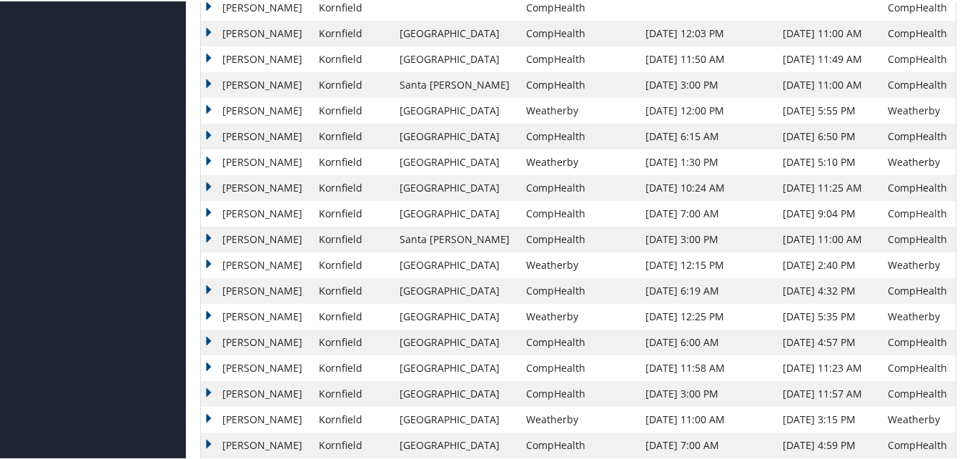
click at [232, 32] on td "Robert" at bounding box center [256, 32] width 111 height 26
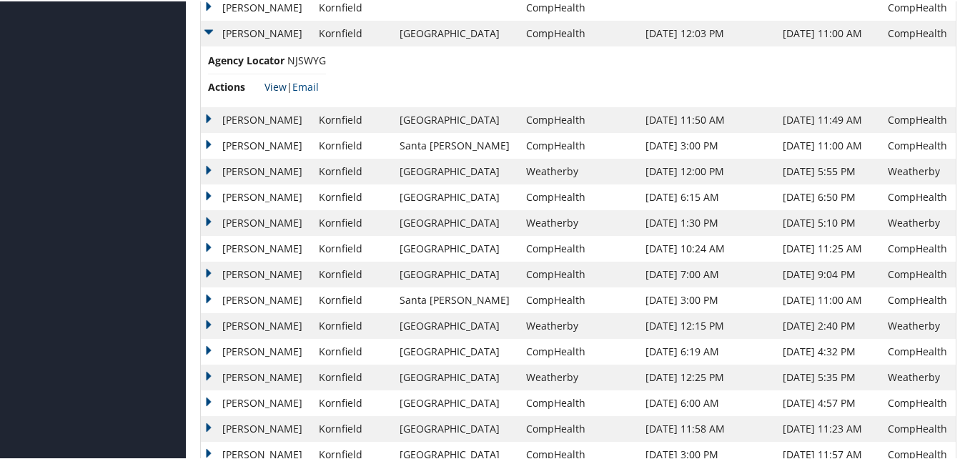
click at [275, 87] on link "View" at bounding box center [276, 86] width 22 height 14
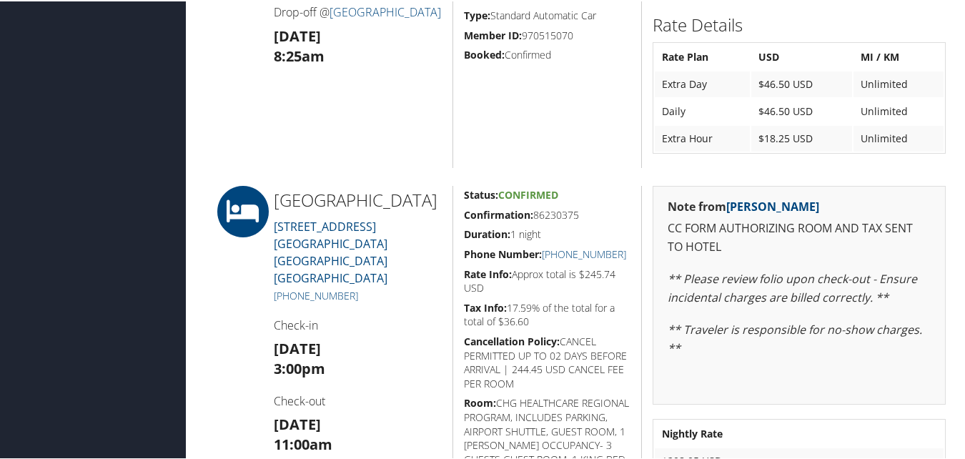
scroll to position [1716, 0]
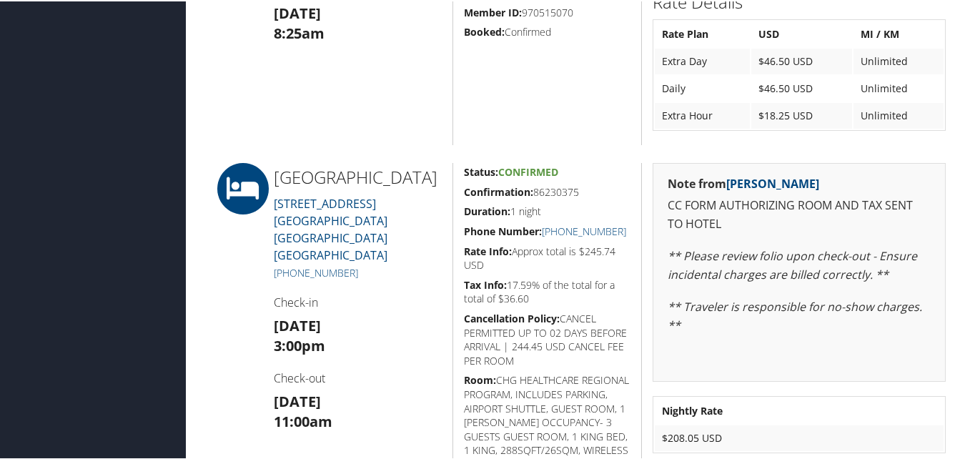
drag, startPoint x: 583, startPoint y: 188, endPoint x: 453, endPoint y: 191, distance: 130.2
click at [453, 191] on div "Status: Confirmed Confirmation: 86230375 Duration: 1 night Phone Number: +1 (91…" at bounding box center [548, 359] width 190 height 395
copy h5 "Confirmation: 86230375"
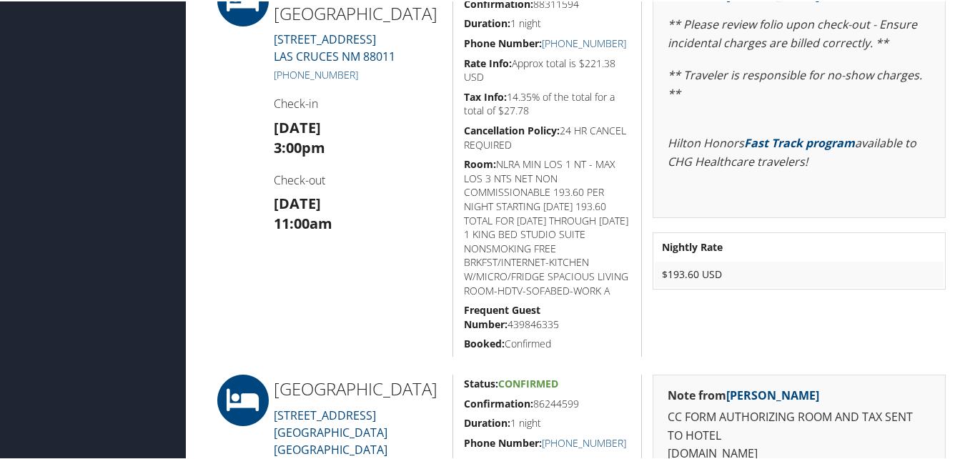
scroll to position [2503, 0]
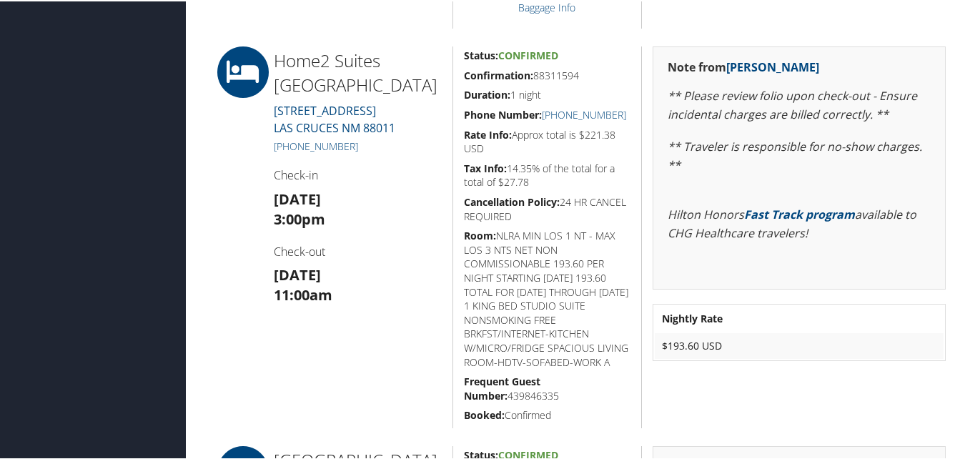
drag, startPoint x: 595, startPoint y: 71, endPoint x: 455, endPoint y: 72, distance: 140.2
click at [455, 72] on div "Status: Confirmed Confirmation: 88311594 Duration: 1 night Phone Number: +1 (57…" at bounding box center [548, 236] width 190 height 382
copy h5 "Confirmation: 88311594"
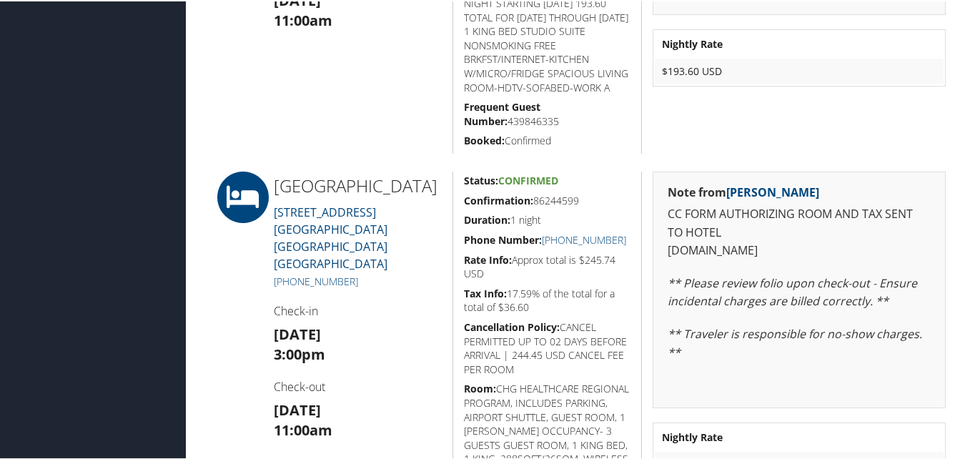
scroll to position [2789, 0]
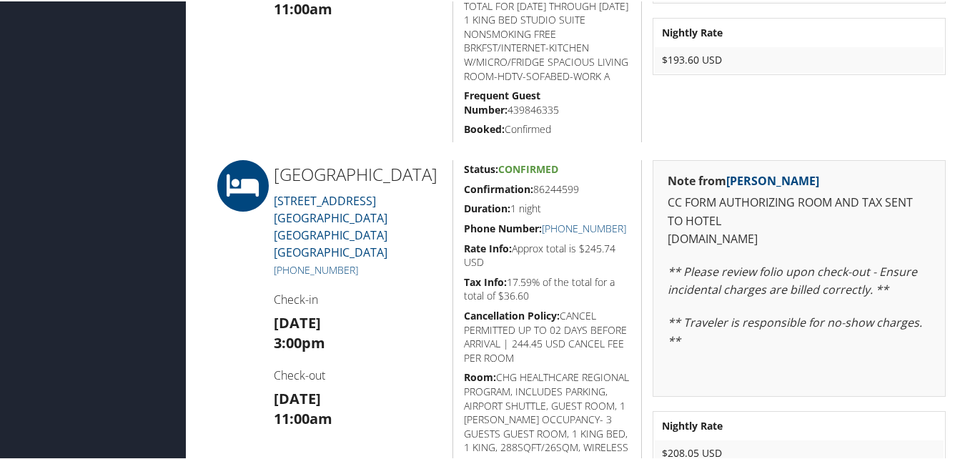
drag, startPoint x: 583, startPoint y: 184, endPoint x: 462, endPoint y: 193, distance: 121.2
click at [464, 193] on h5 "Confirmation: 86244599" at bounding box center [547, 188] width 167 height 14
copy h5 "Confirmation: 86244599"
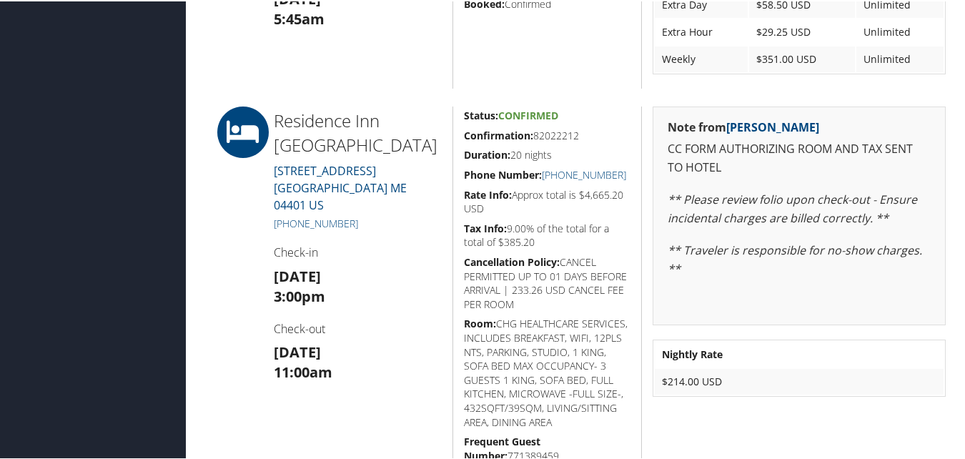
scroll to position [1073, 0]
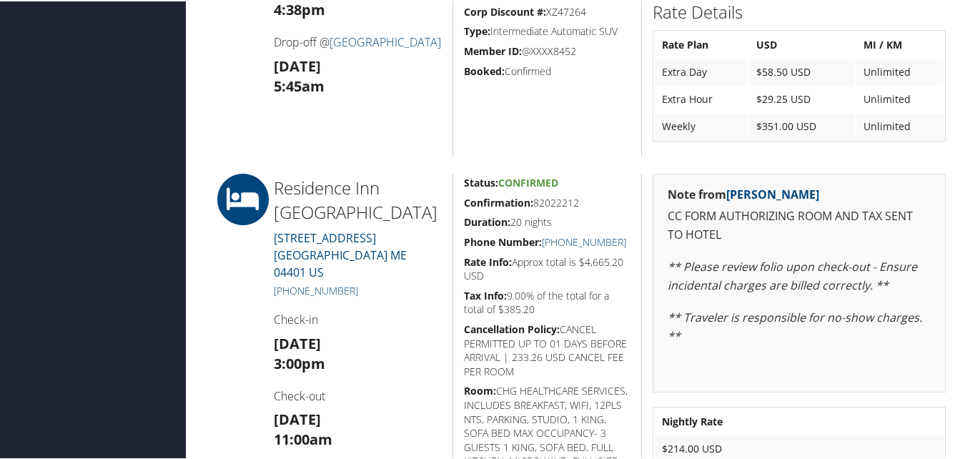
drag, startPoint x: 592, startPoint y: 202, endPoint x: 463, endPoint y: 199, distance: 129.5
click at [464, 199] on h5 "Confirmation: 82022212" at bounding box center [547, 202] width 167 height 14
copy h5 "Confirmation: 82022212"
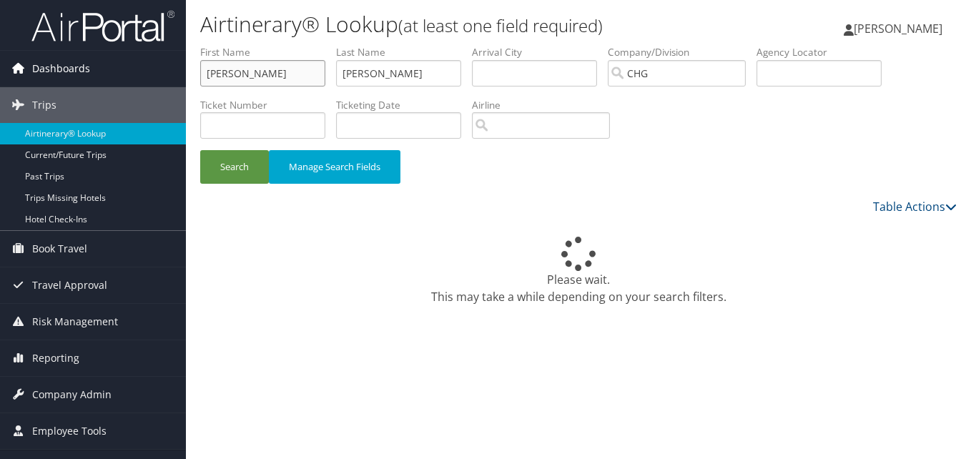
drag, startPoint x: 84, startPoint y: 54, endPoint x: 95, endPoint y: 54, distance: 10.7
click at [95, 54] on div "Dashboards AirPortal 360™ (Manager) My Travel Dashboard Trips Airtinerary® Look…" at bounding box center [485, 229] width 971 height 459
paste input "Smith, Alva"
drag, startPoint x: 240, startPoint y: 71, endPoint x: 199, endPoint y: 84, distance: 43.4
click at [200, 84] on form "First Name Smith, Alva Last Name Brooks Departure City Arrival City Company/Div…" at bounding box center [578, 121] width 757 height 153
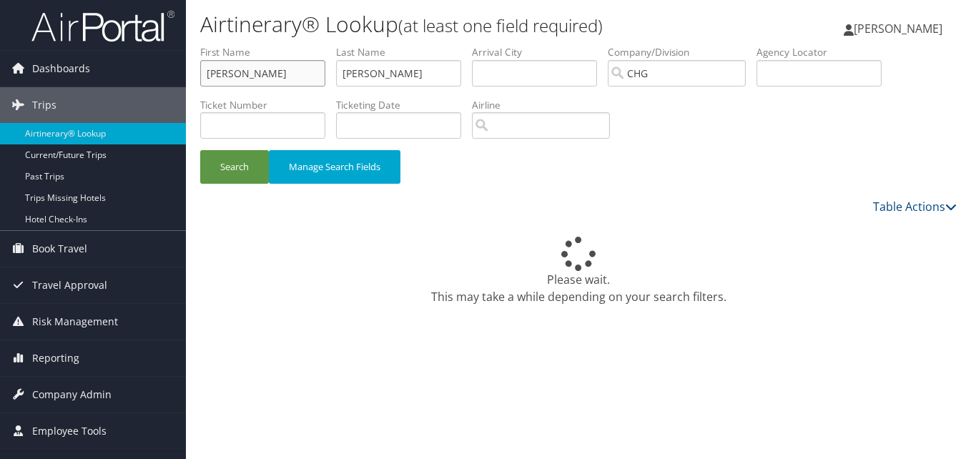
type input "Alva"
drag, startPoint x: 377, startPoint y: 74, endPoint x: 305, endPoint y: 29, distance: 84.5
click at [235, 45] on ul "First Name Alva Last Name Brooks Departure City Arrival City Company/Division C…" at bounding box center [578, 45] width 757 height 0
paste input "Smith,"
type input "Smith"
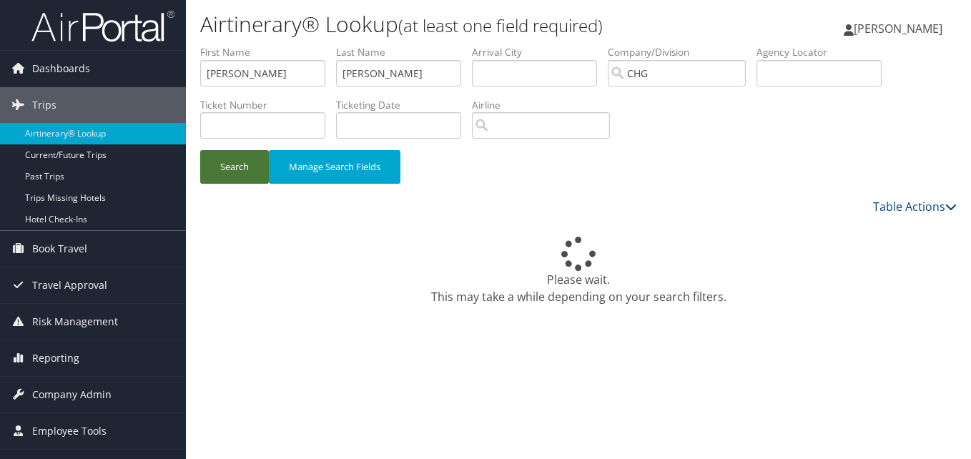
click at [240, 157] on button "Search" at bounding box center [234, 167] width 69 height 34
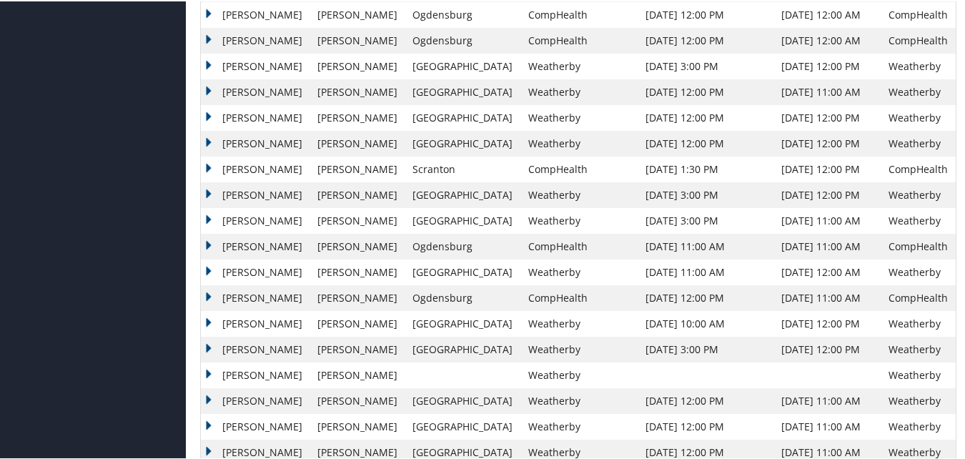
scroll to position [1859, 0]
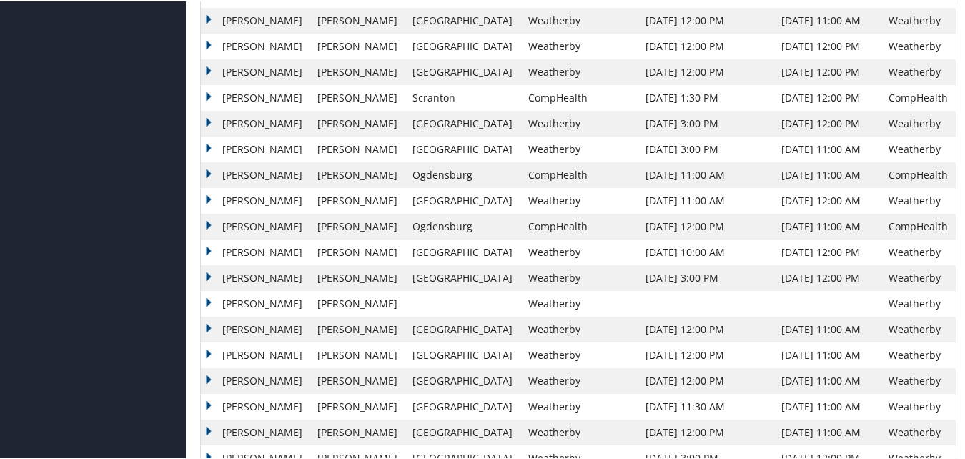
click at [206, 353] on td "Alva" at bounding box center [255, 354] width 109 height 26
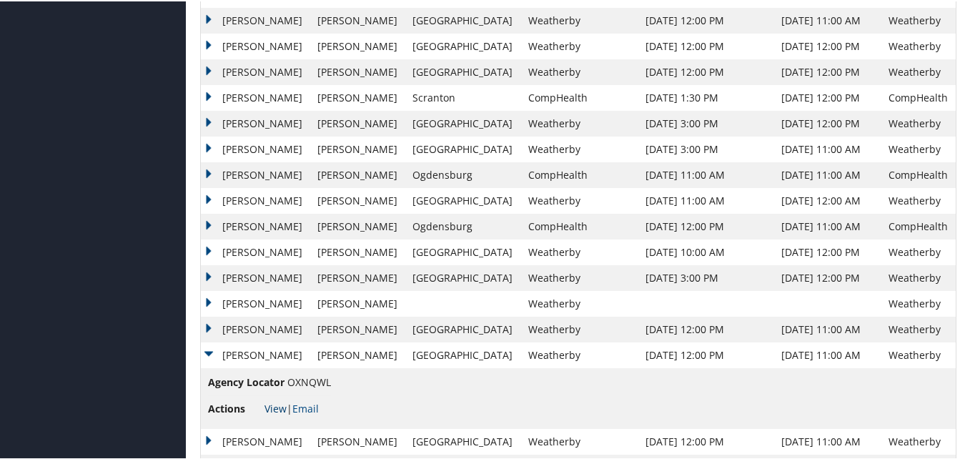
click at [277, 403] on link "View" at bounding box center [276, 407] width 22 height 14
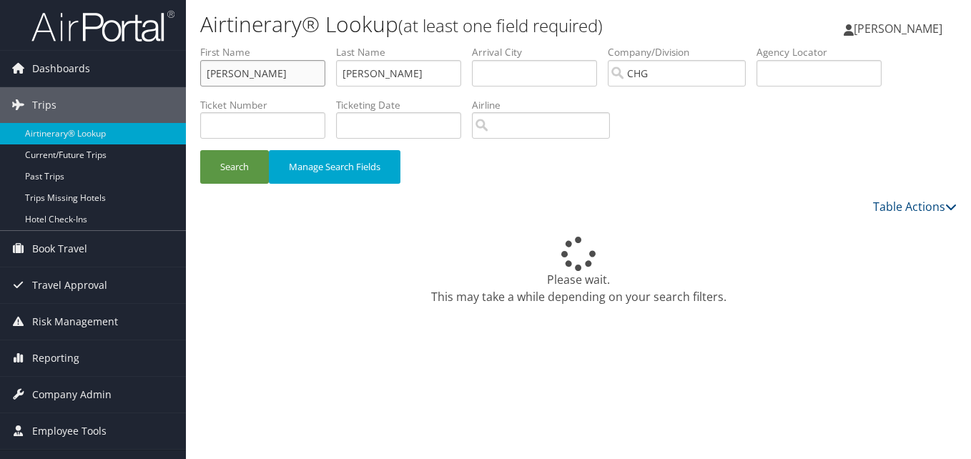
paste input "[PERSON_NAME]"
drag, startPoint x: 285, startPoint y: 67, endPoint x: 189, endPoint y: 69, distance: 96.6
click at [189, 69] on div "Airtinerary® Lookup (at least one field required) [PERSON_NAME] [PERSON_NAME] M…" at bounding box center [578, 229] width 785 height 459
drag, startPoint x: 303, startPoint y: 71, endPoint x: 219, endPoint y: 67, distance: 84.5
click at [138, 71] on div "Dashboards AirPortal 360™ (Manager) My Travel Dashboard Trips Airtinerary® Look…" at bounding box center [485, 229] width 971 height 459
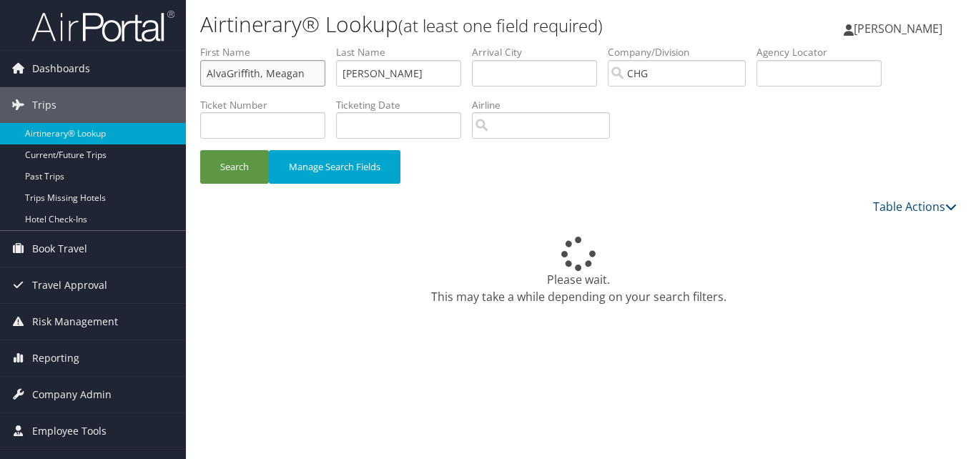
paste input "text"
drag, startPoint x: 245, startPoint y: 74, endPoint x: 169, endPoint y: 84, distance: 77.2
click at [169, 84] on div "Dashboards AirPortal 360™ (Manager) My Travel Dashboard Trips Airtinerary® Look…" at bounding box center [485, 229] width 971 height 459
type input "Meagan"
drag, startPoint x: 383, startPoint y: 76, endPoint x: 325, endPoint y: 64, distance: 58.3
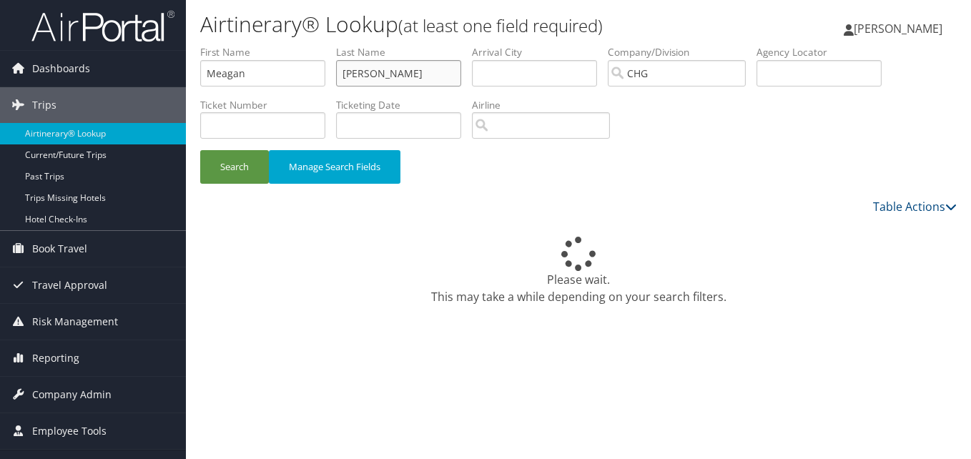
click at [309, 45] on ul "First Name Meagan Last Name Smith Departure City Arrival City Company/Division …" at bounding box center [578, 45] width 757 height 0
paste input "Griffith,"
type input "Griffith"
click at [200, 150] on button "Search" at bounding box center [234, 167] width 69 height 34
click at [233, 158] on button "Search" at bounding box center [234, 167] width 69 height 34
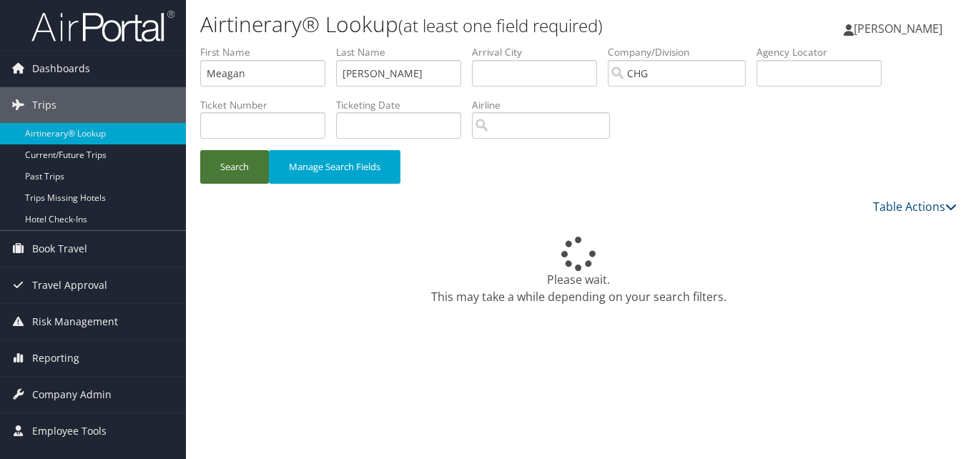
click at [233, 158] on button "Search" at bounding box center [234, 167] width 69 height 34
click at [238, 171] on button "Search" at bounding box center [234, 167] width 69 height 34
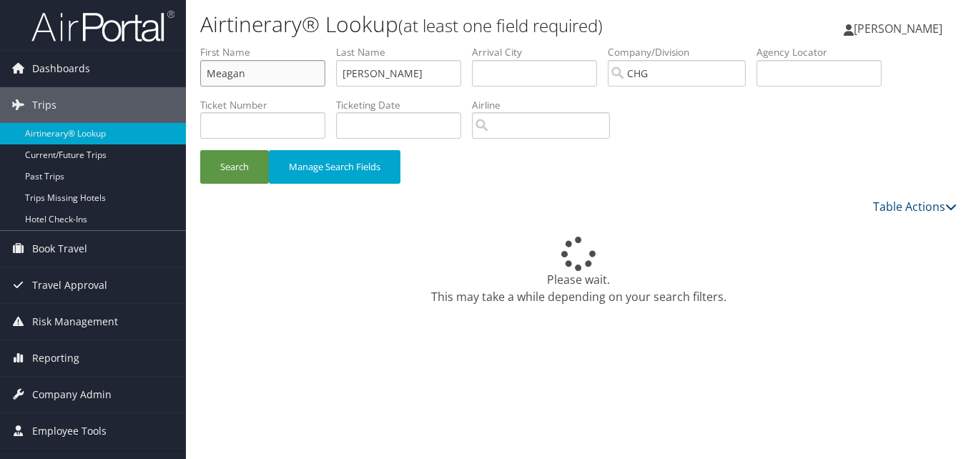
drag, startPoint x: 257, startPoint y: 71, endPoint x: 206, endPoint y: 48, distance: 56.3
click at [164, 61] on div "Dashboards AirPortal 360™ (Manager) My Travel Dashboard Trips Airtinerary® Look…" at bounding box center [485, 229] width 971 height 459
paste input "ntreddi, Aashoo"
drag, startPoint x: 261, startPoint y: 71, endPoint x: 184, endPoint y: 64, distance: 76.8
click at [184, 64] on div "Dashboards AirPortal 360™ (Manager) My Travel Dashboard Trips Airtinerary® Look…" at bounding box center [485, 229] width 971 height 459
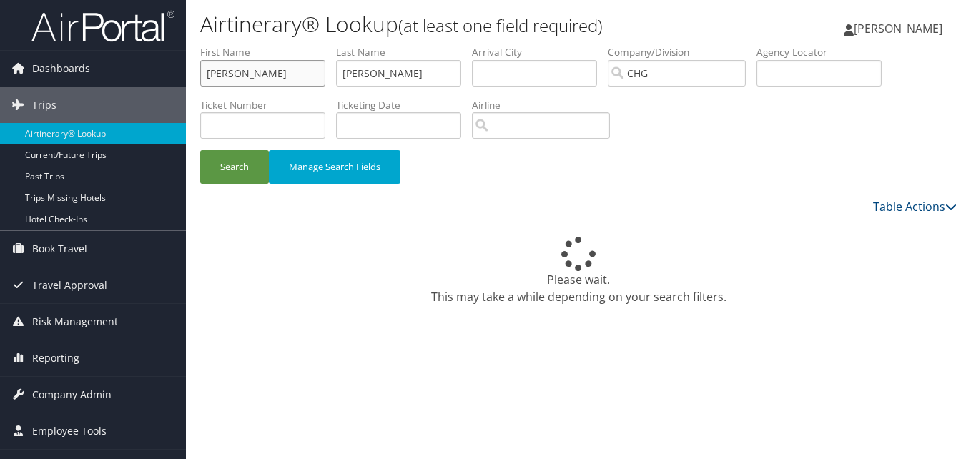
type input "Aashoo"
paste input "Mentreddi,"
drag, startPoint x: 408, startPoint y: 79, endPoint x: 211, endPoint y: 103, distance: 198.9
click at [211, 45] on ul "First Name Aashoo Last Name Mentreddi, Departure City Arrival City Company/Divi…" at bounding box center [578, 45] width 757 height 0
type input "Mentreddi"
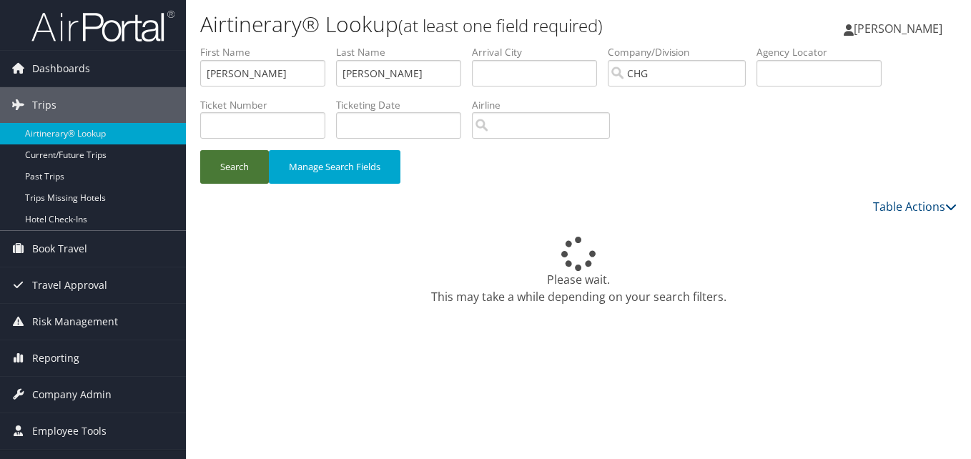
click at [249, 169] on button "Search" at bounding box center [234, 167] width 69 height 34
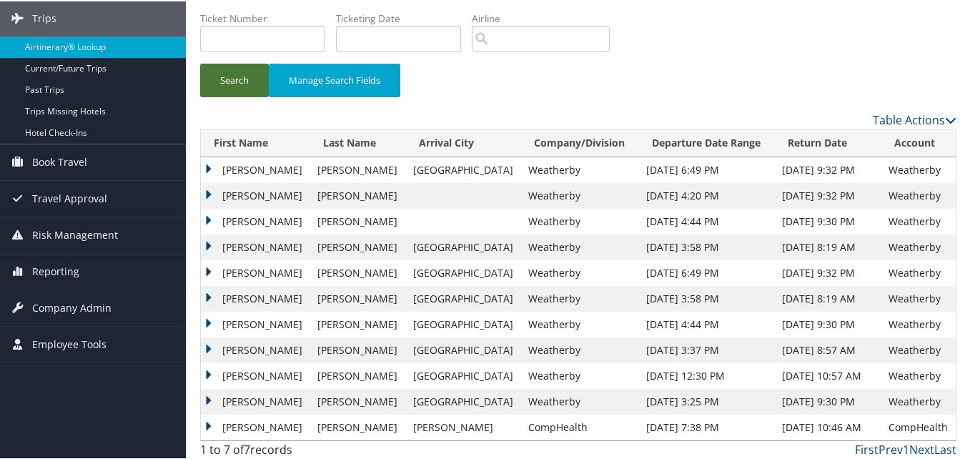
scroll to position [93, 0]
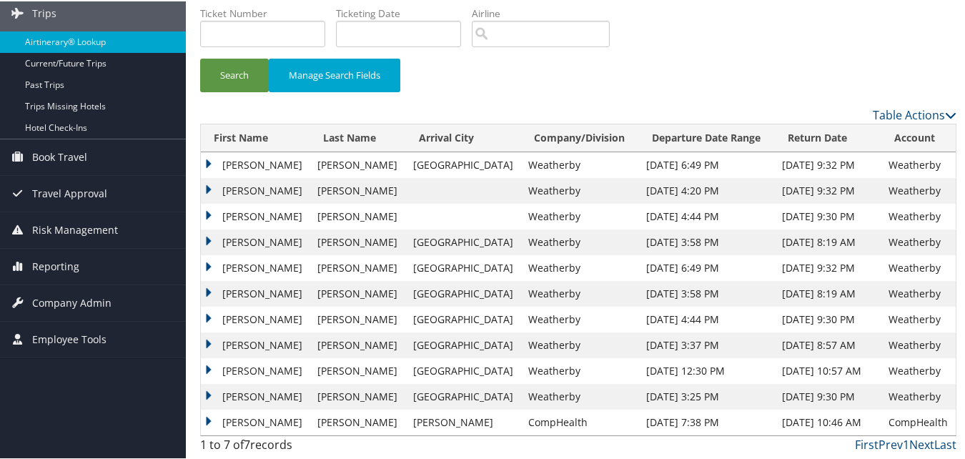
click at [224, 416] on td "Aashoo" at bounding box center [255, 421] width 109 height 26
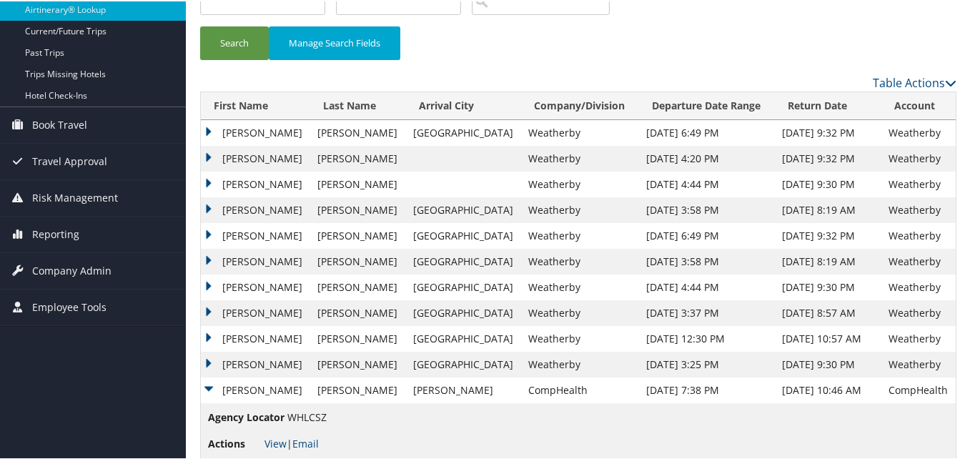
scroll to position [154, 0]
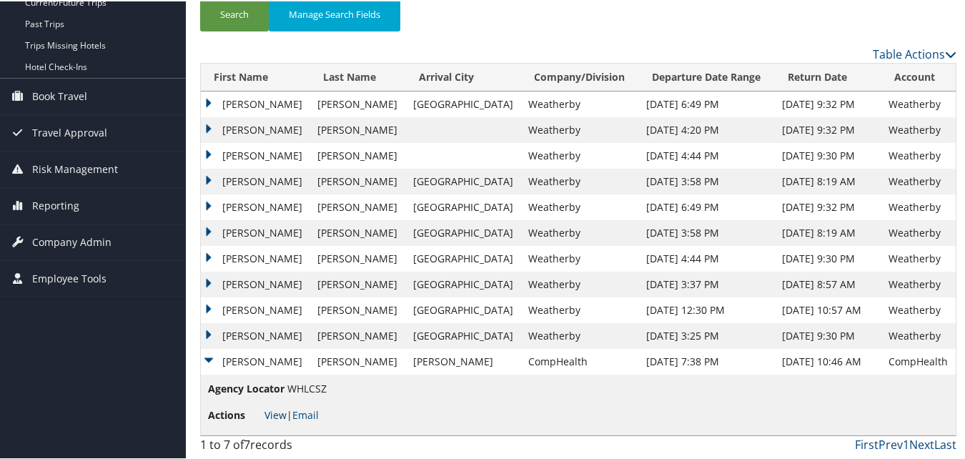
click at [271, 412] on link "View" at bounding box center [276, 414] width 22 height 14
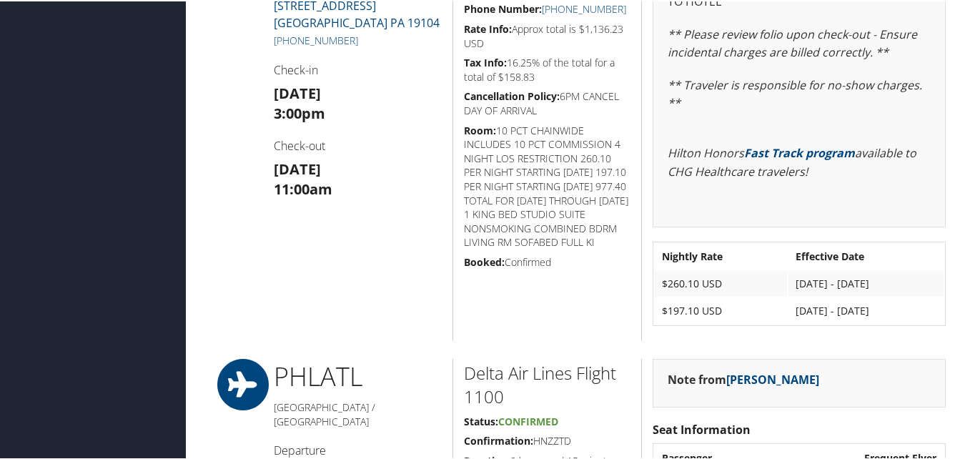
scroll to position [930, 0]
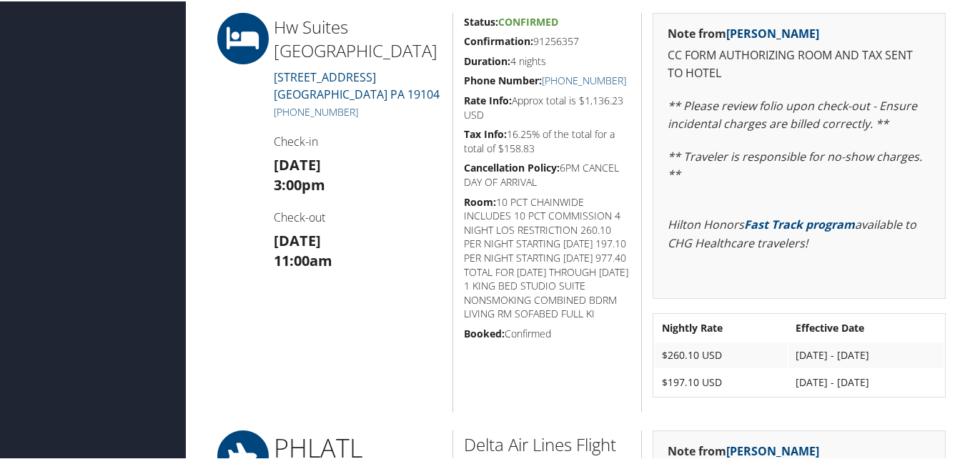
drag, startPoint x: 602, startPoint y: 35, endPoint x: 454, endPoint y: 33, distance: 148.0
click at [454, 33] on div "Status: Confirmed Confirmation: 91256357 Duration: 4 nights Phone Number: [PHON…" at bounding box center [548, 211] width 190 height 400
copy h5 "Confirmation: 91256357"
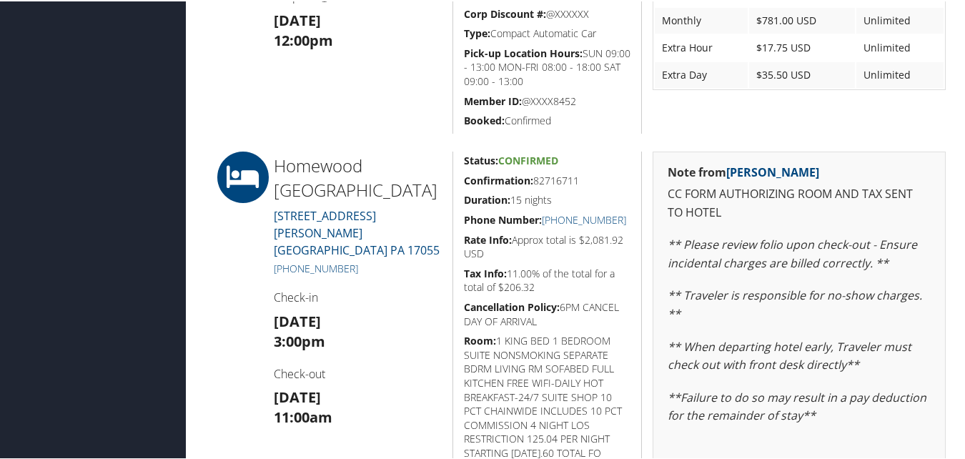
scroll to position [572, 0]
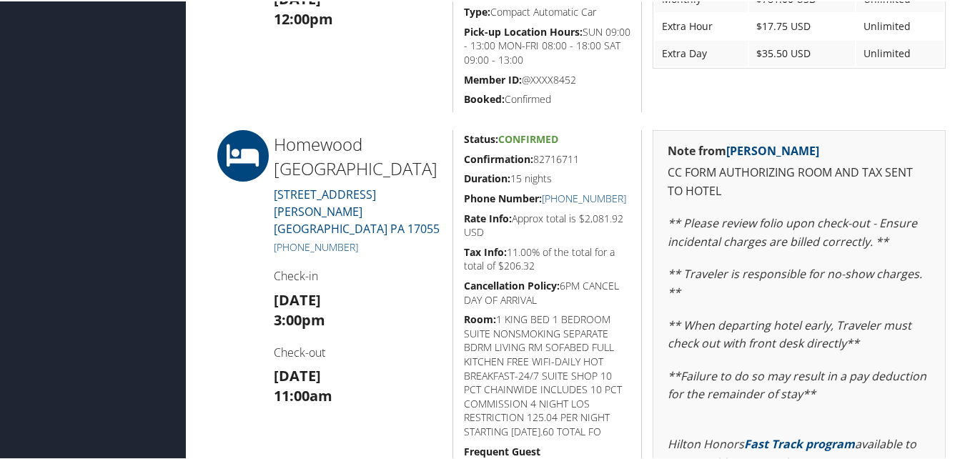
drag, startPoint x: 590, startPoint y: 149, endPoint x: 458, endPoint y: 152, distance: 132.3
click at [458, 152] on div "Status: Confirmed Confirmation: 82716711 Duration: 15 nights Phone Number: [PHO…" at bounding box center [548, 366] width 190 height 474
copy h5 "Confirmation: 82716711"
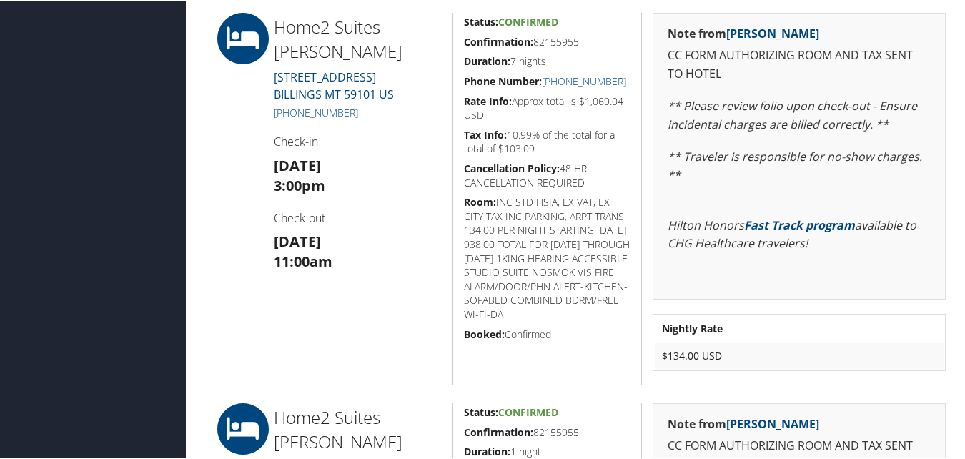
scroll to position [930, 0]
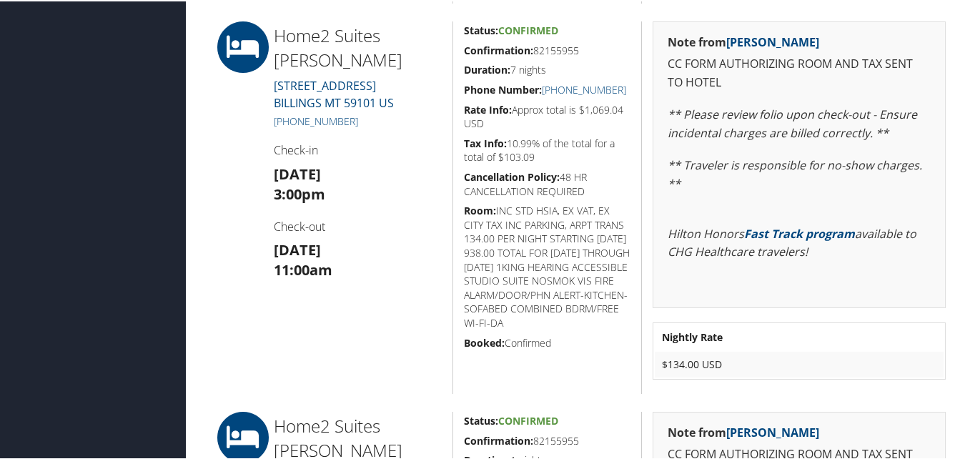
drag, startPoint x: 586, startPoint y: 49, endPoint x: 463, endPoint y: 40, distance: 123.3
click at [463, 40] on div "Status: Confirmed Confirmation: 82155955 Duration: 7 nights Phone Number: [PHON…" at bounding box center [548, 206] width 190 height 373
copy h5 "Confirmation: 82155955"
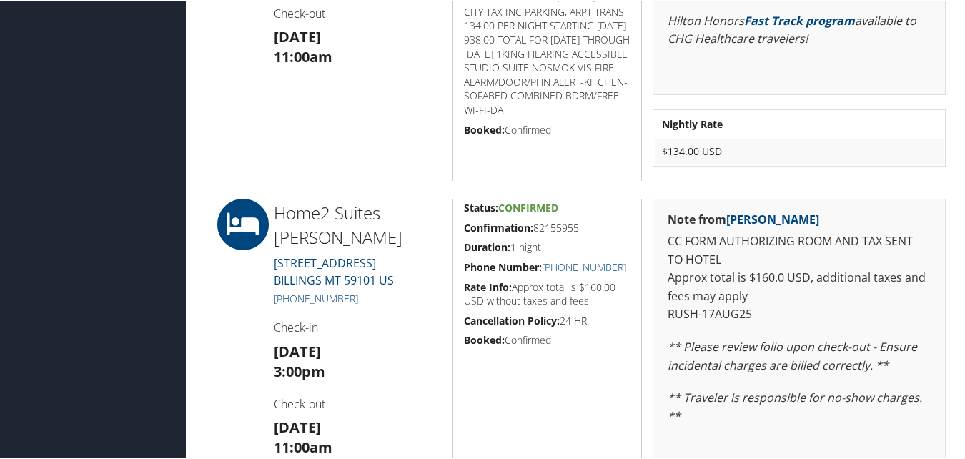
scroll to position [1144, 0]
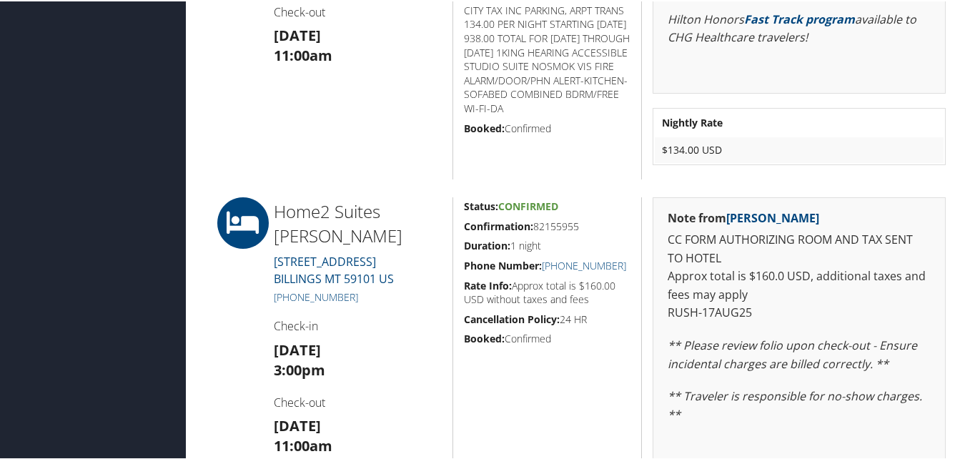
drag, startPoint x: 582, startPoint y: 220, endPoint x: 459, endPoint y: 224, distance: 123.1
click at [459, 224] on div "Status: Confirmed Confirmation: 82155955 Duration: 1 night Phone Number: [PHONE…" at bounding box center [548, 410] width 190 height 428
copy h5 "Confirmation: 82155955"
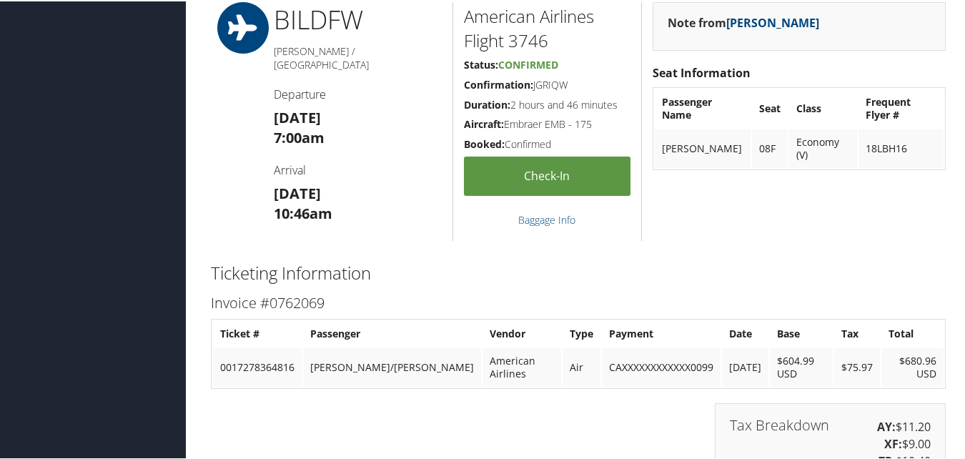
scroll to position [2002, 0]
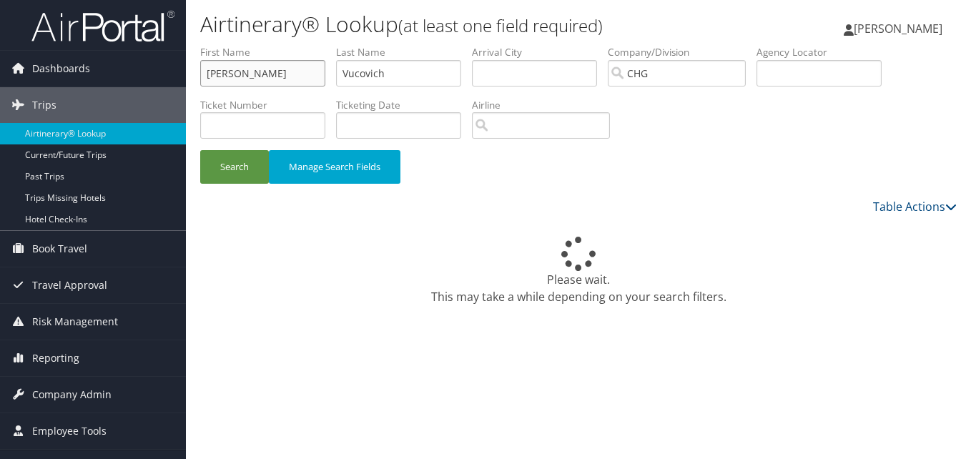
paste input "[PERSON_NAME], [PERSON_NAME]"
drag, startPoint x: 223, startPoint y: 79, endPoint x: 210, endPoint y: 79, distance: 12.9
click at [210, 79] on input "[PERSON_NAME], [PERSON_NAME]" at bounding box center [262, 73] width 125 height 26
drag, startPoint x: 306, startPoint y: 70, endPoint x: 97, endPoint y: 67, distance: 208.8
click at [94, 68] on div "Dashboards AirPortal 360™ (Manager) My Travel Dashboard Trips Airtinerary® Look…" at bounding box center [485, 229] width 971 height 459
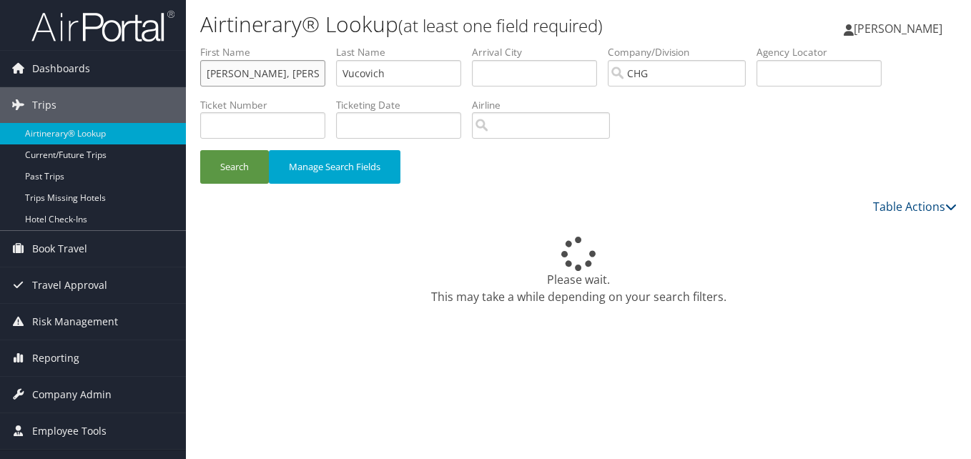
click at [230, 73] on input "[PERSON_NAME], [PERSON_NAME]" at bounding box center [262, 73] width 125 height 26
drag, startPoint x: 231, startPoint y: 73, endPoint x: 190, endPoint y: 74, distance: 41.5
click at [200, 74] on form "First Name [PERSON_NAME], [PERSON_NAME] Last Name [PERSON_NAME] Departure City …" at bounding box center [578, 121] width 757 height 153
type input "[PERSON_NAME]"
drag, startPoint x: 398, startPoint y: 78, endPoint x: 183, endPoint y: 59, distance: 215.3
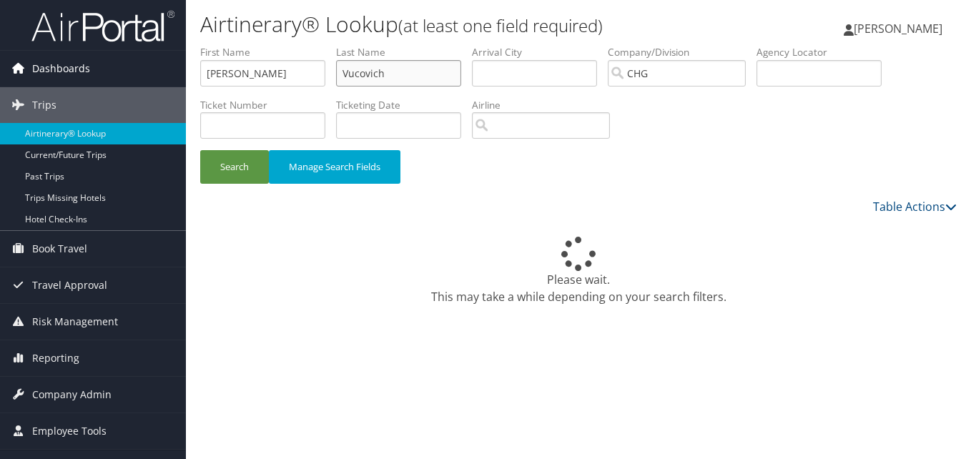
click at [183, 59] on div "Dashboards AirPortal 360™ (Manager) My Travel Dashboard Trips Airtinerary® Look…" at bounding box center [485, 229] width 971 height 459
paste input "[PERSON_NAME],"
type input "[PERSON_NAME]"
drag, startPoint x: 282, startPoint y: 79, endPoint x: 230, endPoint y: 77, distance: 52.2
click at [230, 77] on input "[PERSON_NAME]" at bounding box center [262, 73] width 125 height 26
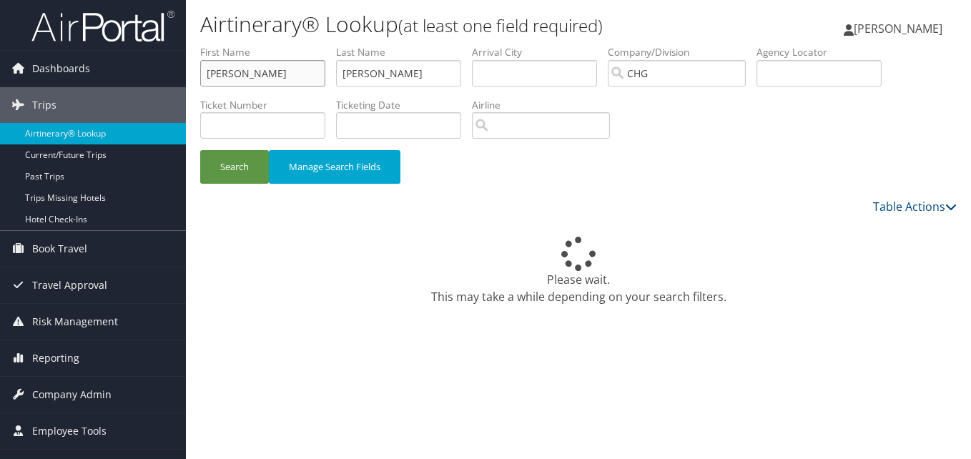
type input "[PERSON_NAME]"
click at [233, 184] on div "Search Manage Search Fields" at bounding box center [579, 174] width 778 height 48
click at [247, 174] on button "Search" at bounding box center [234, 167] width 69 height 34
click at [235, 172] on button "Search" at bounding box center [234, 167] width 69 height 34
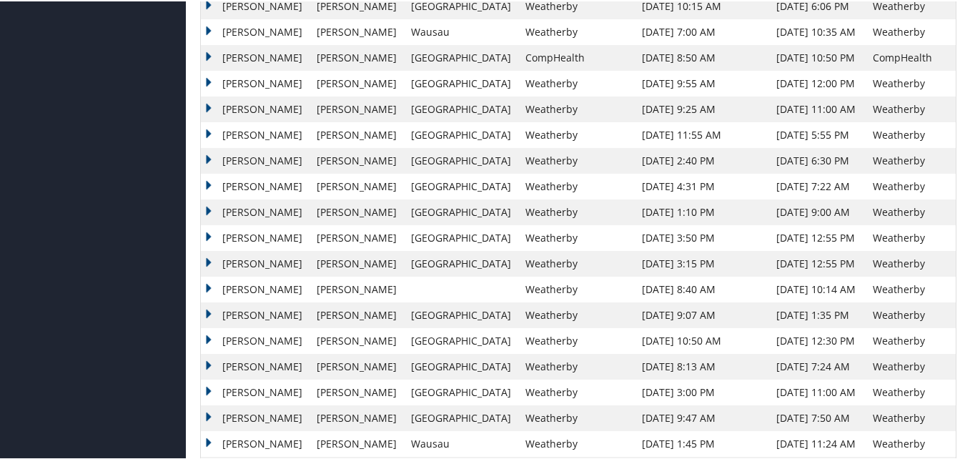
scroll to position [715, 0]
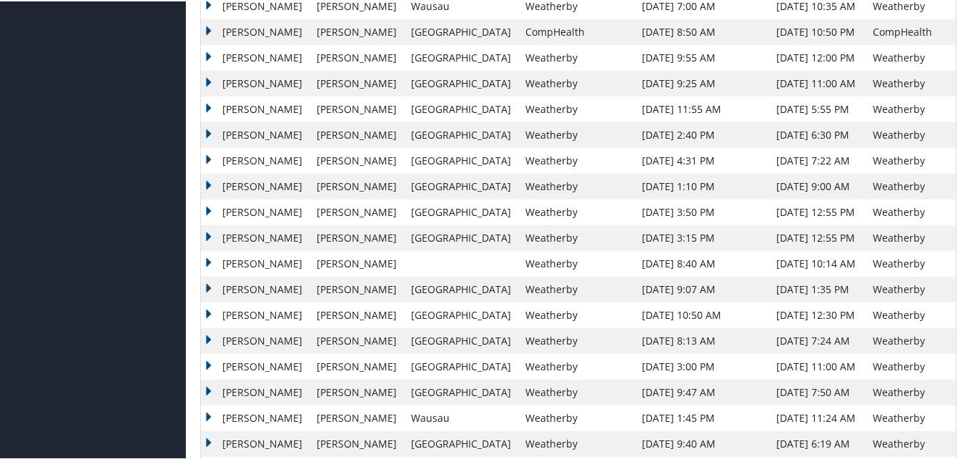
click at [237, 422] on td "Peter" at bounding box center [255, 417] width 109 height 26
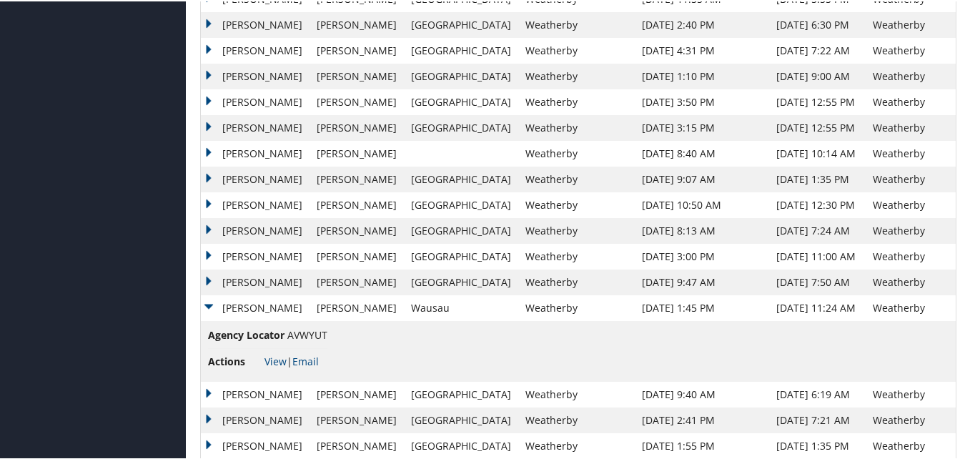
scroll to position [858, 0]
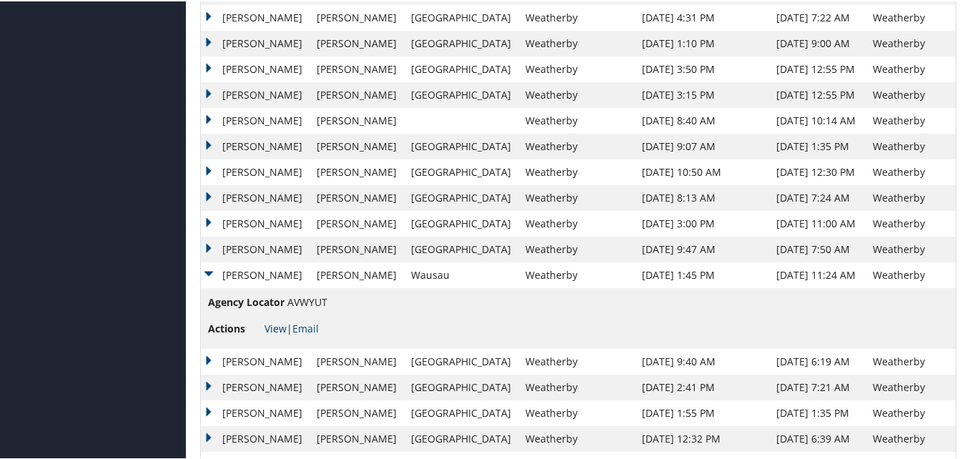
click at [269, 323] on link "View" at bounding box center [276, 327] width 22 height 14
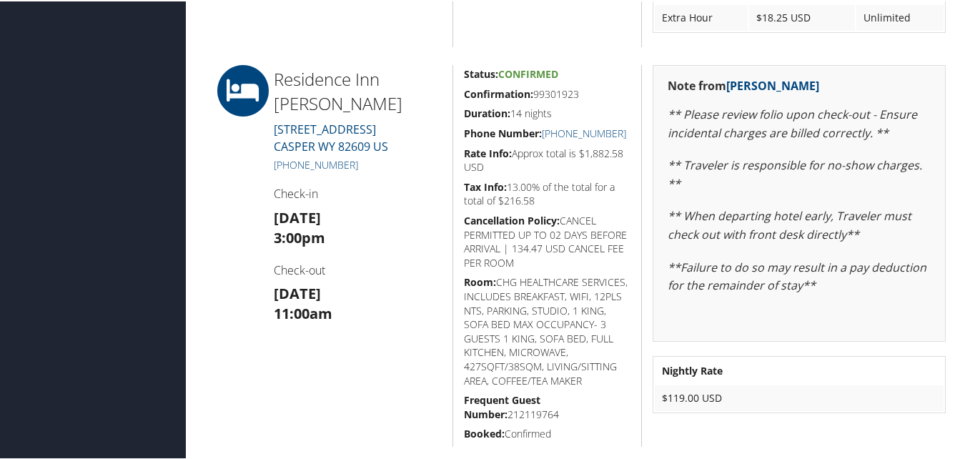
scroll to position [1716, 0]
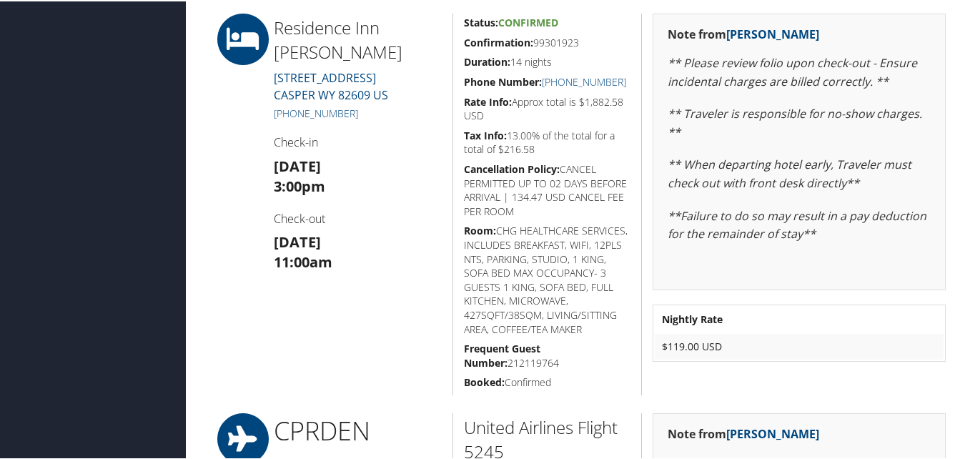
drag, startPoint x: 584, startPoint y: 36, endPoint x: 461, endPoint y: 34, distance: 123.0
click at [461, 34] on div "Status: Confirmed Confirmation: 99301923 Duration: 14 nights Phone Number: [PHO…" at bounding box center [548, 203] width 190 height 382
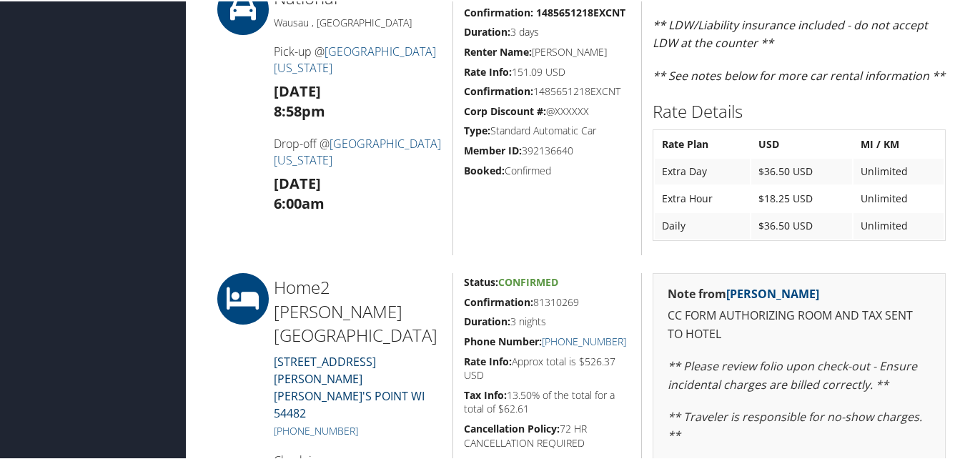
scroll to position [1073, 0]
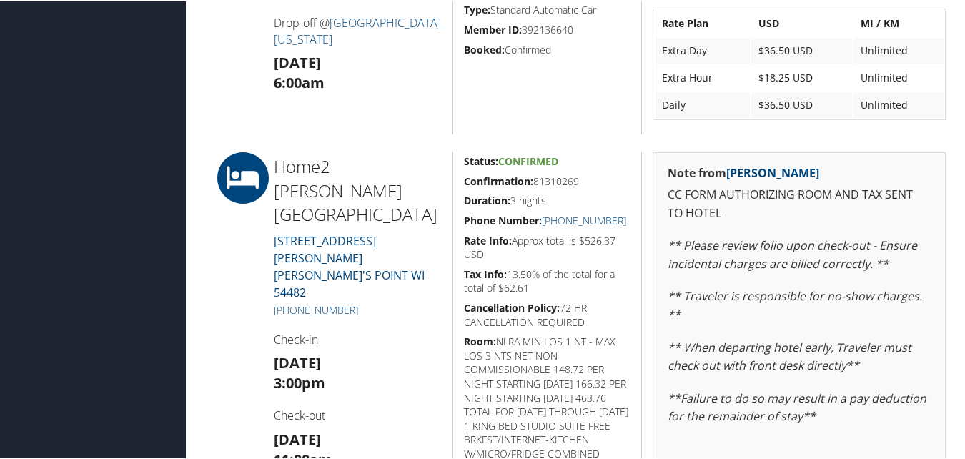
drag, startPoint x: 590, startPoint y: 191, endPoint x: 454, endPoint y: 197, distance: 136.0
click at [454, 197] on div "Status: Confirmed Confirmation: 81310269 Duration: 3 nights Phone Number: +1 (7…" at bounding box center [548, 401] width 190 height 501
copy h5 "Confirmation: 81310269"
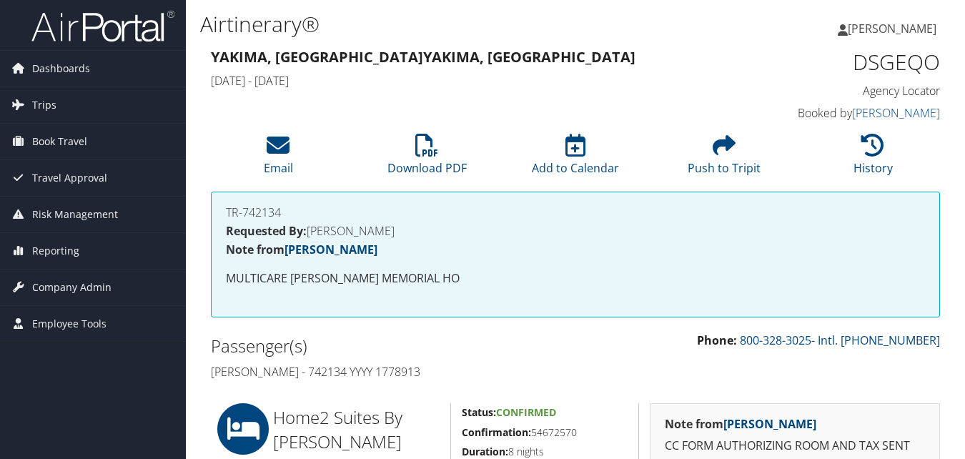
scroll to position [358, 0]
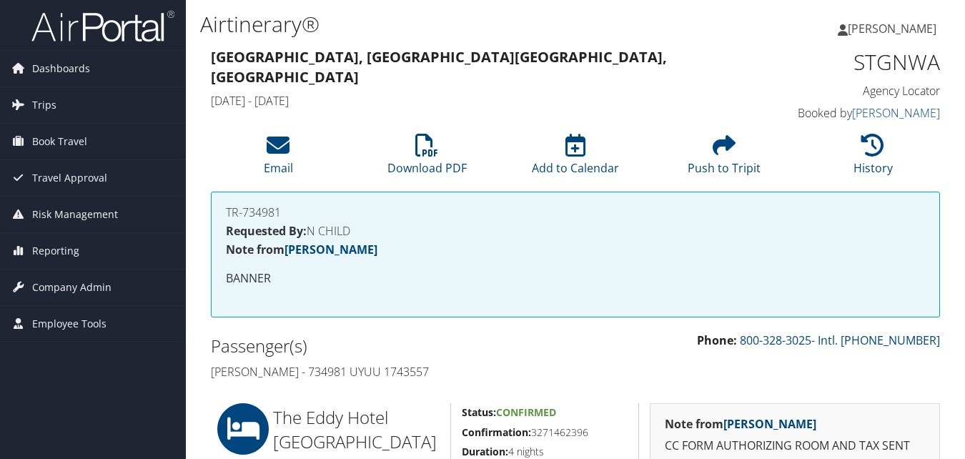
scroll to position [215, 0]
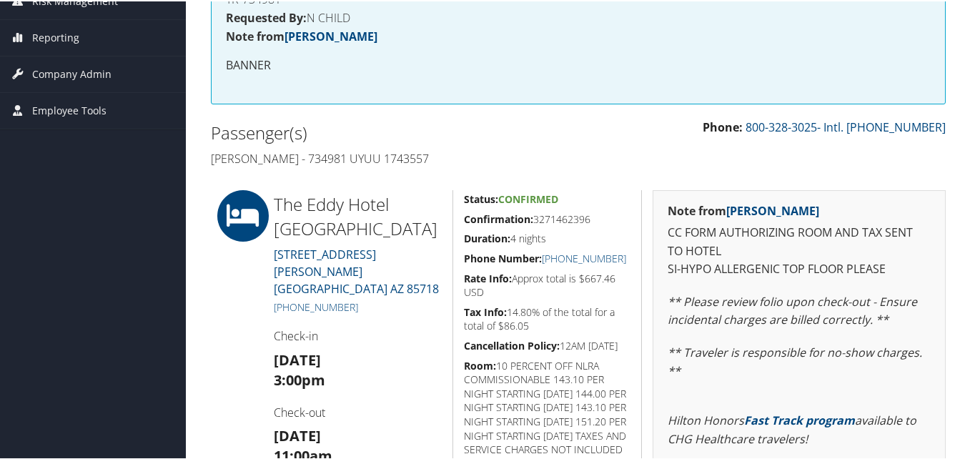
drag, startPoint x: 604, startPoint y: 217, endPoint x: 461, endPoint y: 211, distance: 142.4
click at [464, 211] on h5 "Confirmation: 3271462396" at bounding box center [547, 218] width 167 height 14
copy h5 "Confirmation: 3271462396"
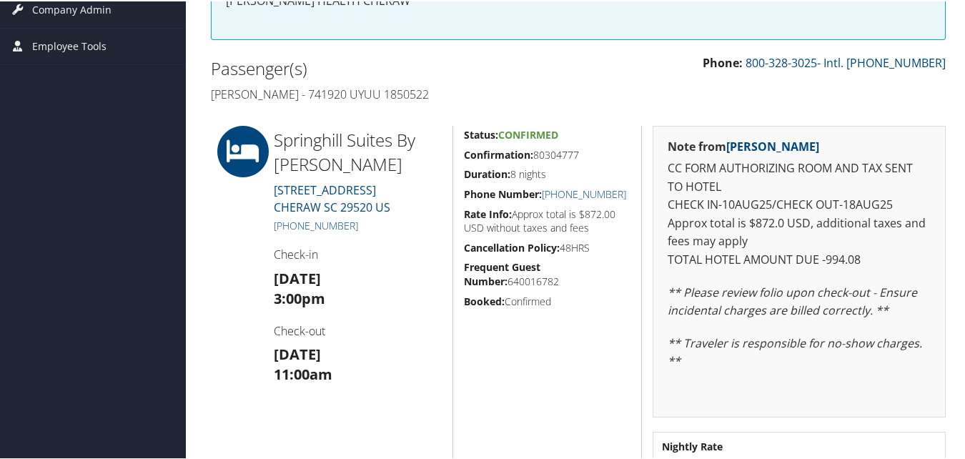
scroll to position [358, 0]
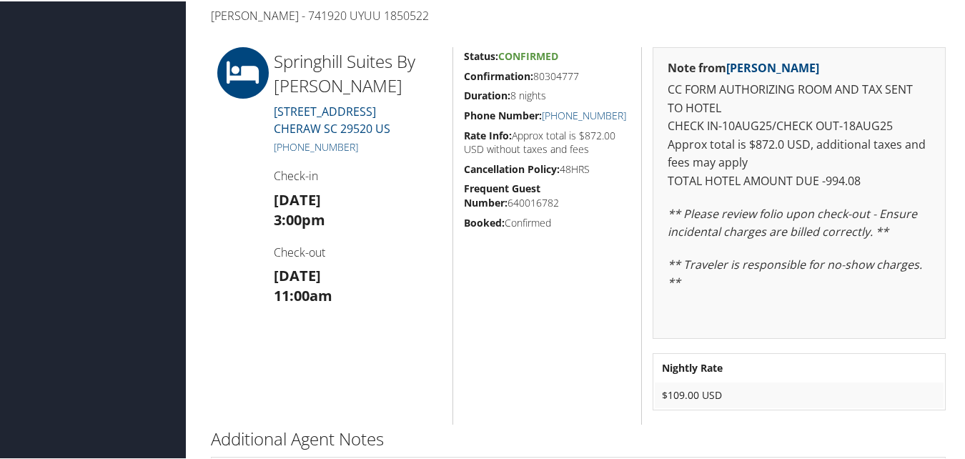
drag, startPoint x: 599, startPoint y: 67, endPoint x: 455, endPoint y: 77, distance: 144.8
click at [455, 77] on div "Status: Confirmed Confirmation: 80304777 Duration: 8 nights Phone Number: +1 (8…" at bounding box center [548, 235] width 190 height 378
copy h5 "Confirmation: 80304777"
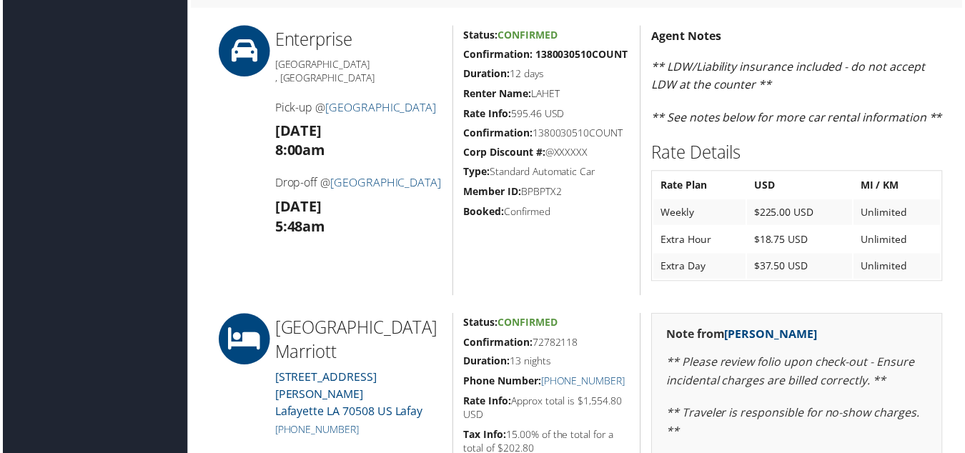
scroll to position [1502, 0]
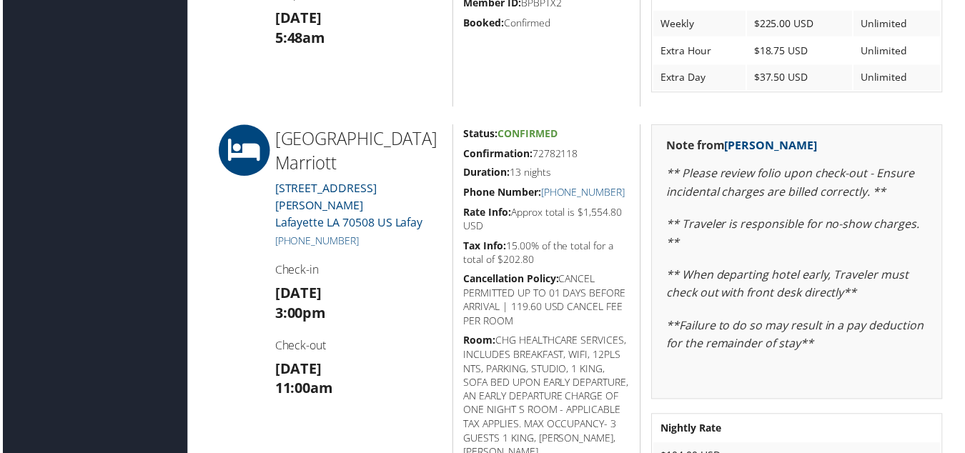
drag, startPoint x: 584, startPoint y: 152, endPoint x: 458, endPoint y: 155, distance: 126.6
click at [458, 155] on div "Status: Confirmed Confirmation: 72782118 Duration: 13 nights Phone Number: [PHO…" at bounding box center [548, 322] width 190 height 395
copy h5 "Confirmation: 72782118"
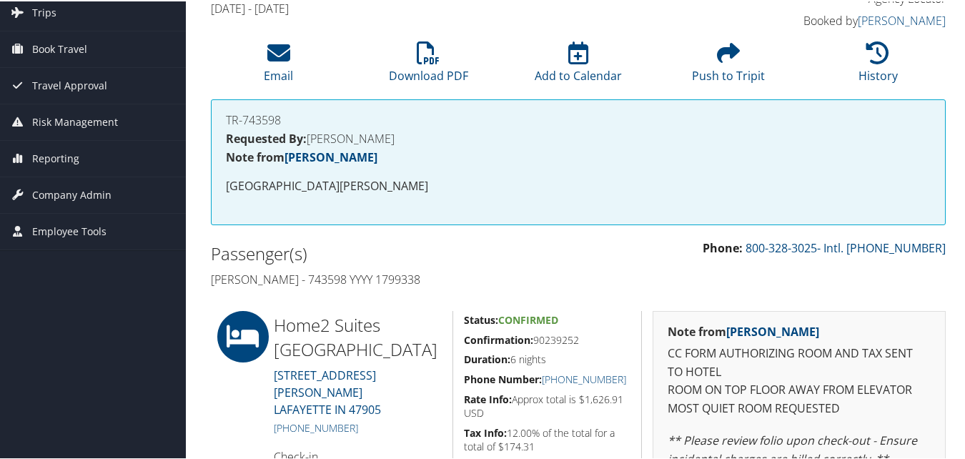
scroll to position [286, 0]
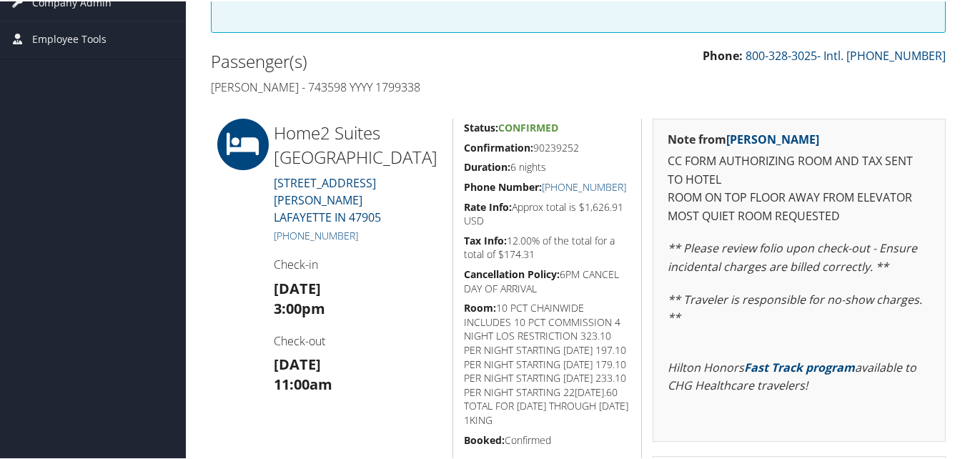
drag, startPoint x: 580, startPoint y: 144, endPoint x: 463, endPoint y: 150, distance: 117.5
click at [464, 150] on h5 "Confirmation: 90239252" at bounding box center [547, 146] width 167 height 14
copy h5 "Confirmation: 90239252"
